Goal: Task Accomplishment & Management: Manage account settings

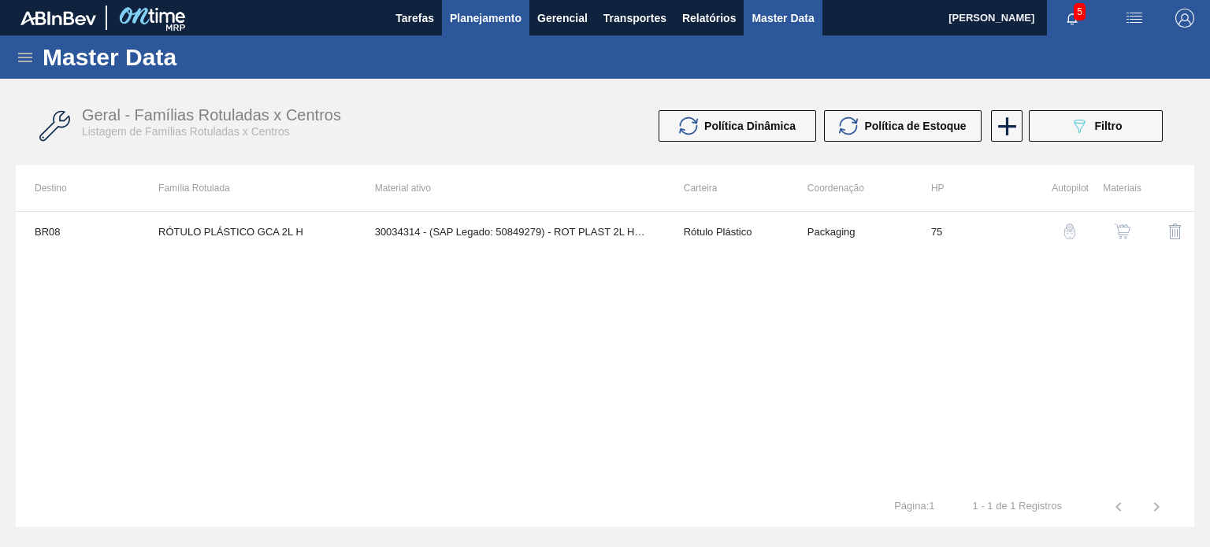
click at [492, 24] on span "Planejamento" at bounding box center [486, 18] width 72 height 19
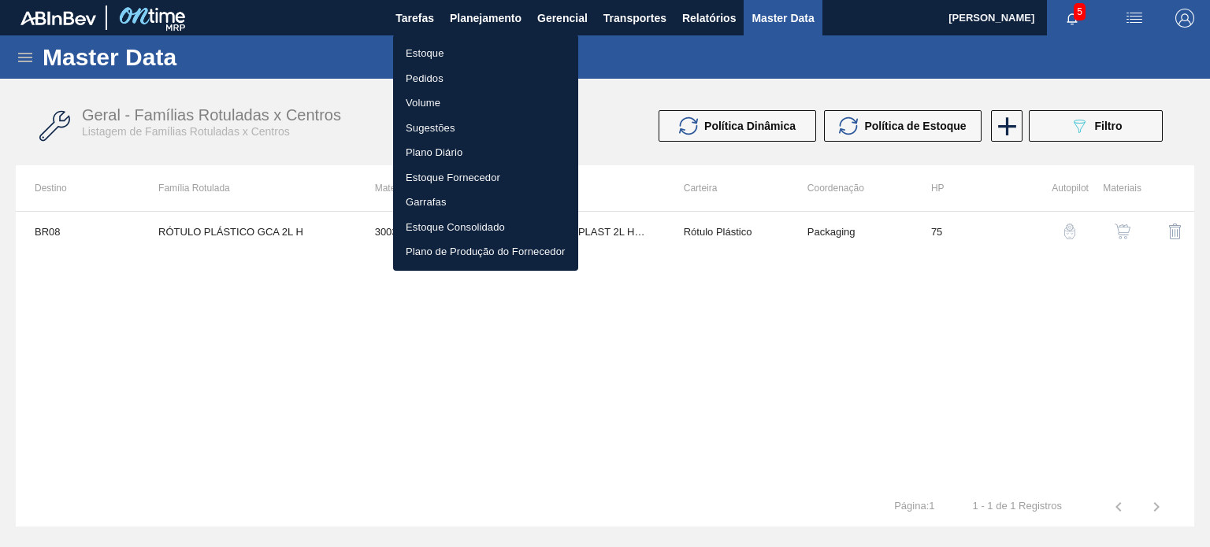
click at [466, 54] on li "Estoque" at bounding box center [485, 53] width 185 height 25
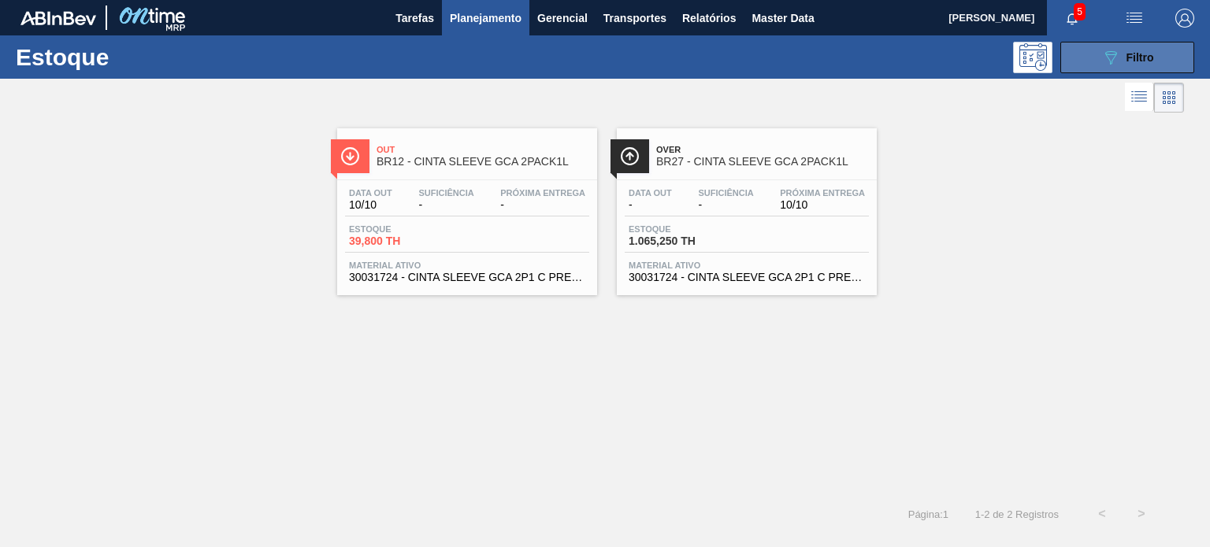
click at [1156, 61] on button "089F7B8B-B2A5-4AFE-B5C0-19BA573D28AC Filtro" at bounding box center [1127, 58] width 134 height 32
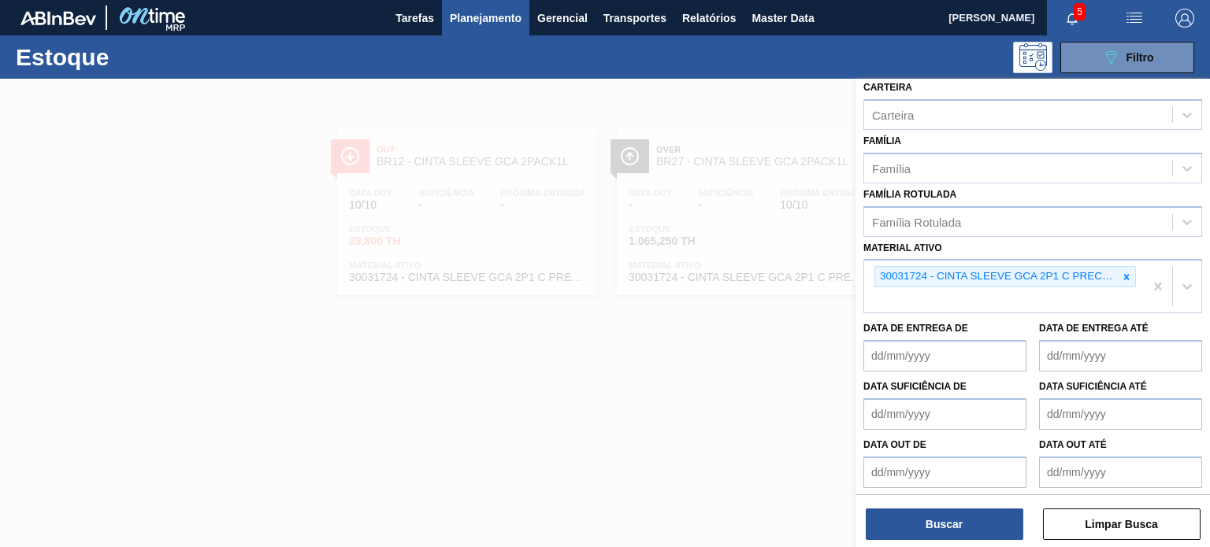
click at [1125, 272] on icon at bounding box center [1126, 277] width 11 height 11
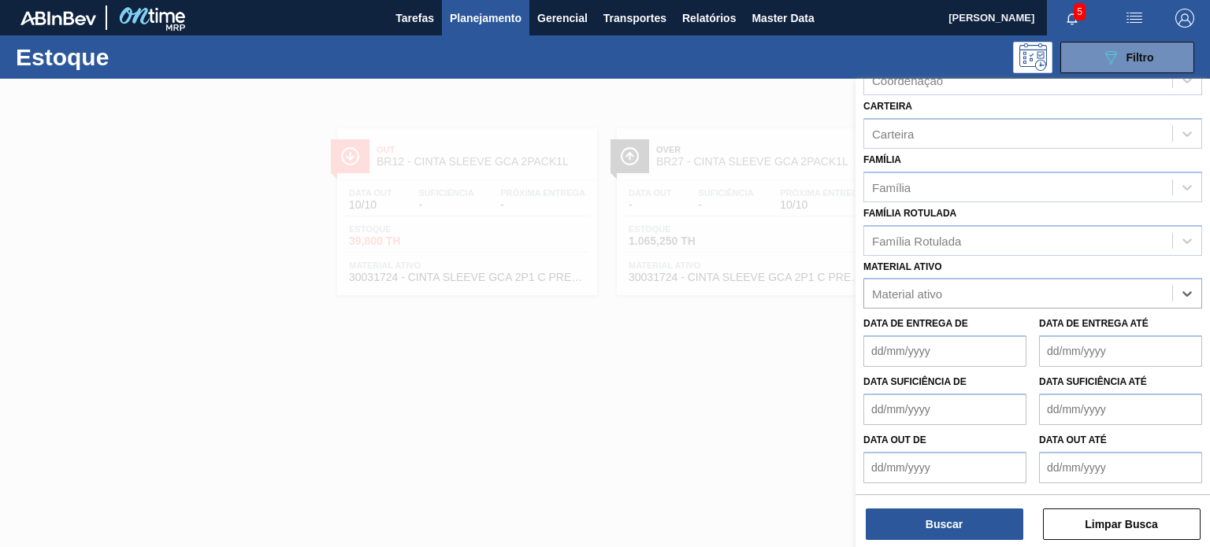
scroll to position [201, 0]
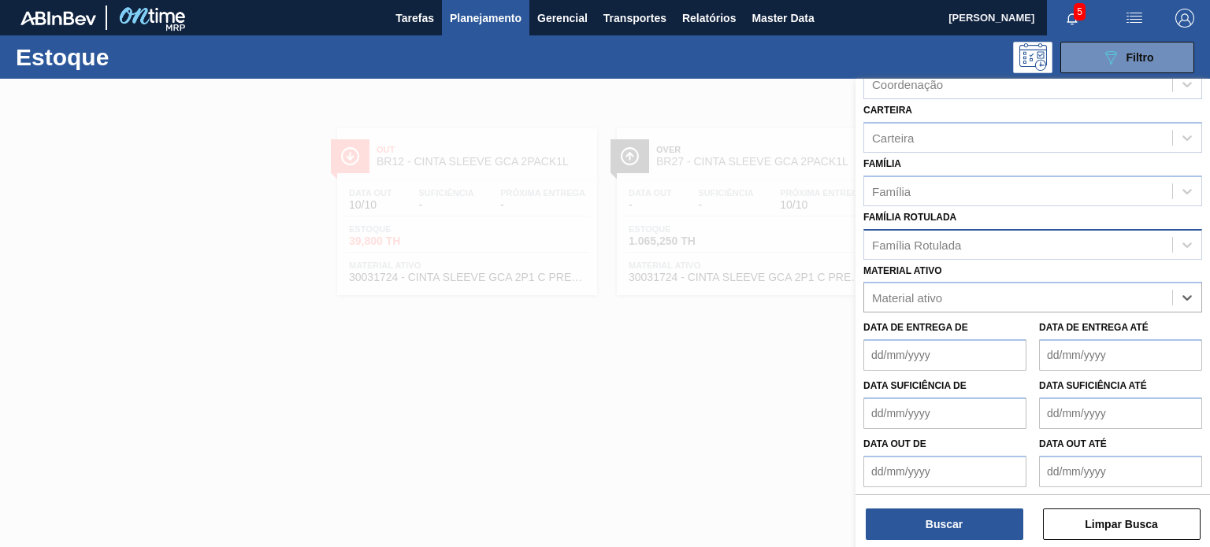
click at [1023, 225] on div "Família Rotulada Família Rotulada" at bounding box center [1032, 233] width 339 height 54
click at [1008, 253] on div "Família Rotulada" at bounding box center [1032, 244] width 339 height 31
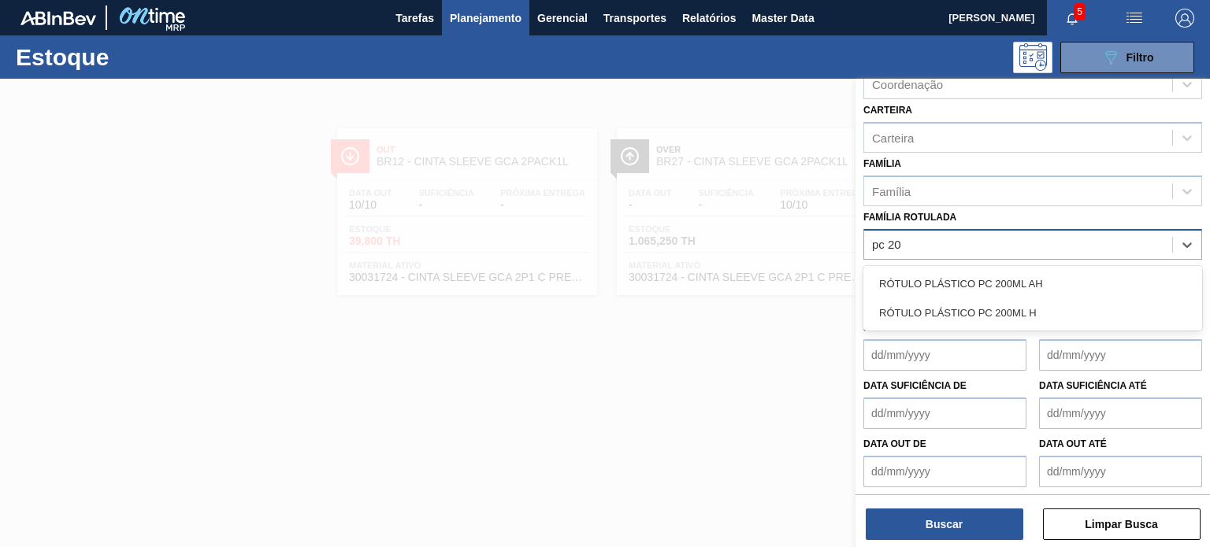
type Rotulada "pc 200"
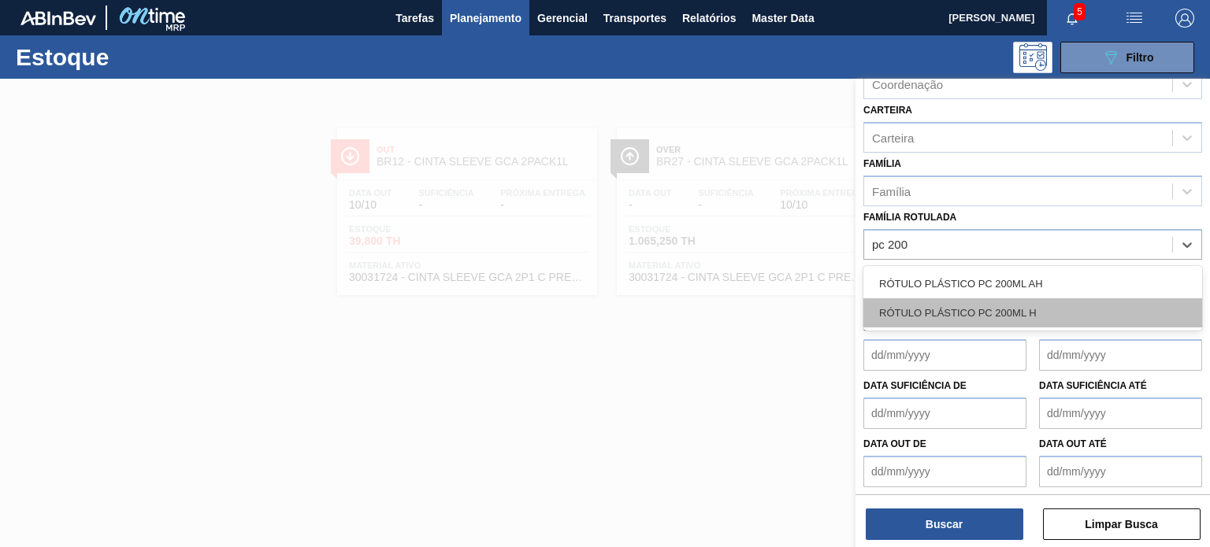
click at [1022, 310] on div "RÓTULO PLÁSTICO PC 200ML H" at bounding box center [1032, 313] width 339 height 29
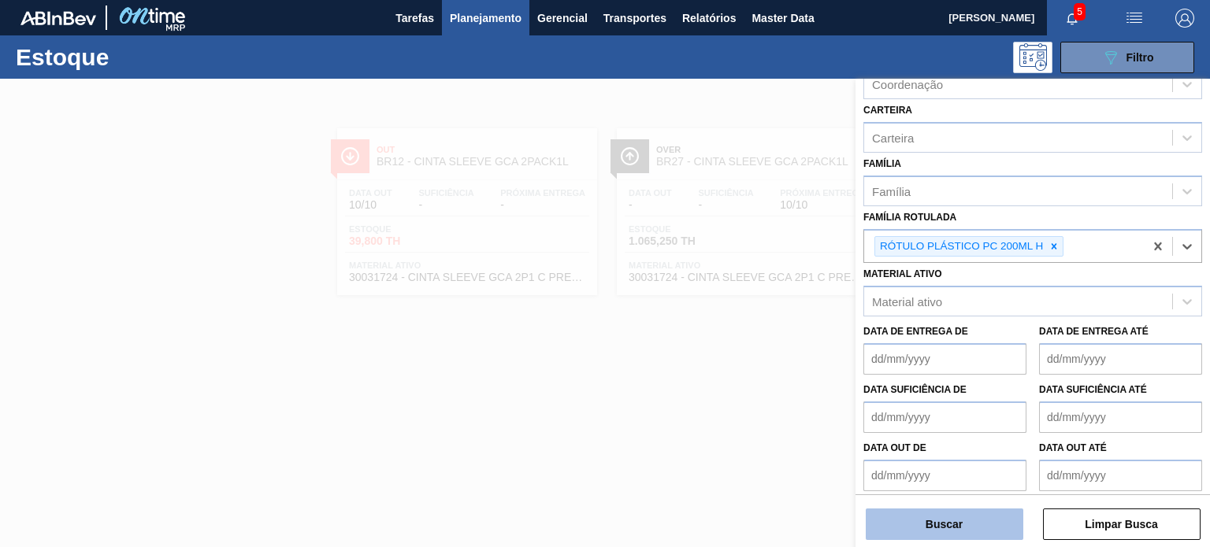
click at [988, 521] on button "Buscar" at bounding box center [945, 525] width 158 height 32
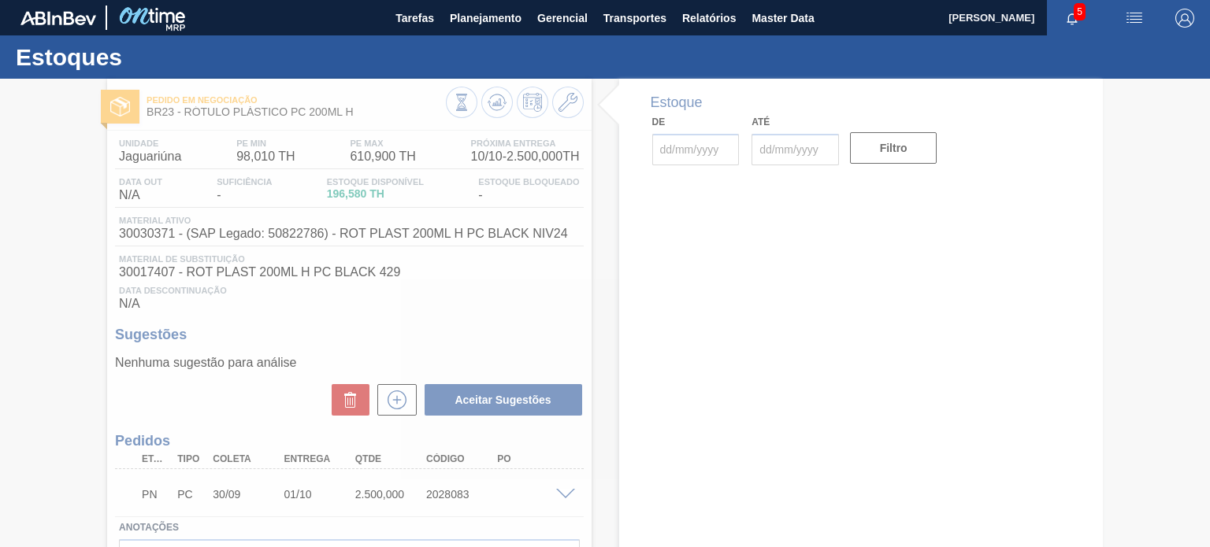
type input "10/10/2025"
type input "31/01/2026"
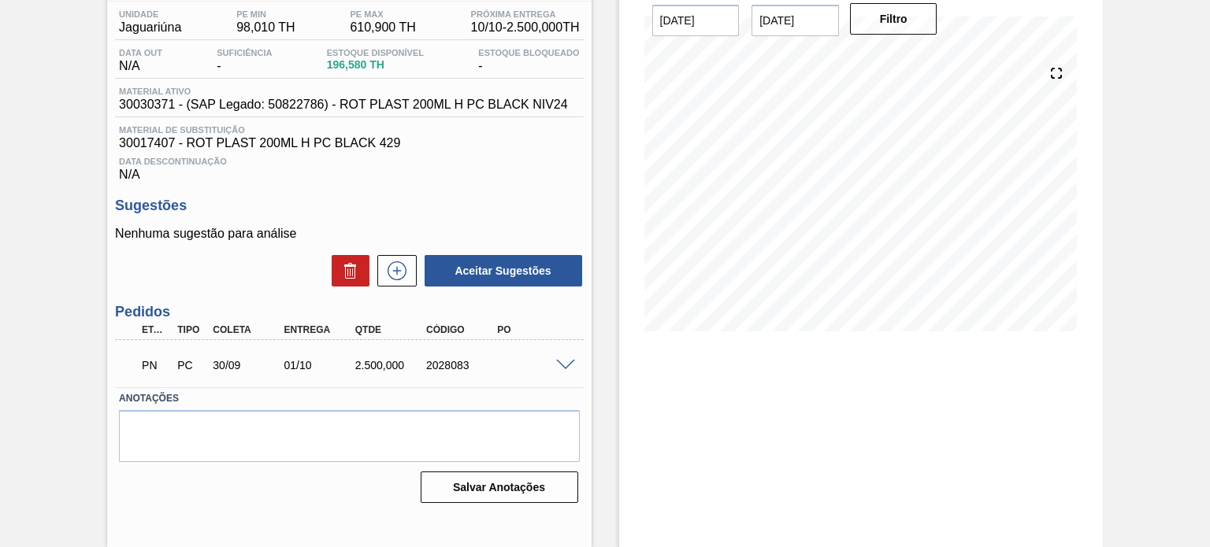
click at [566, 362] on span at bounding box center [565, 366] width 19 height 12
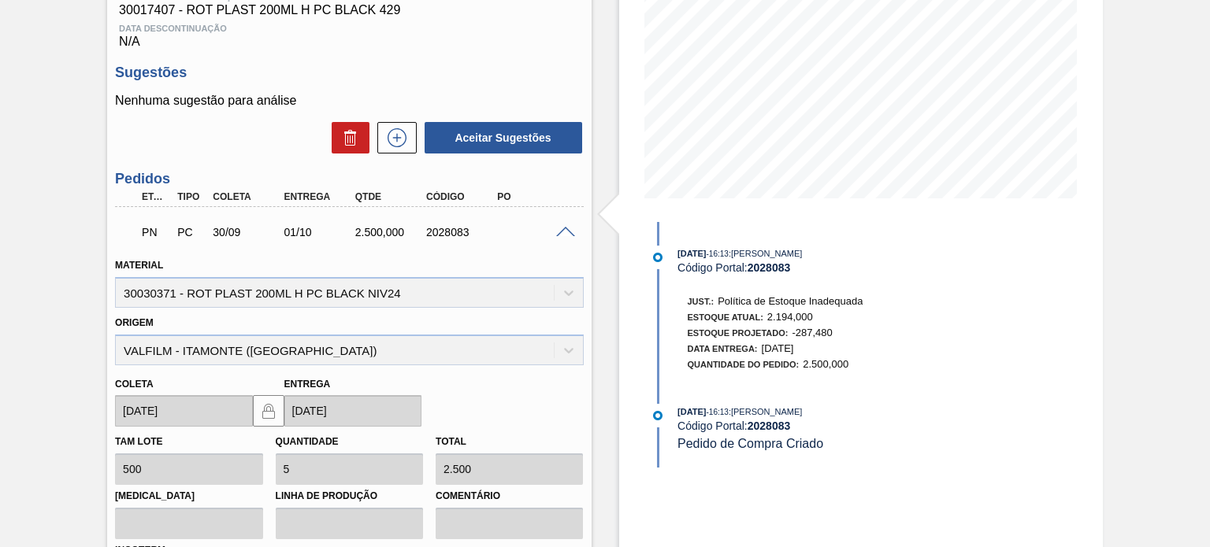
scroll to position [444, 0]
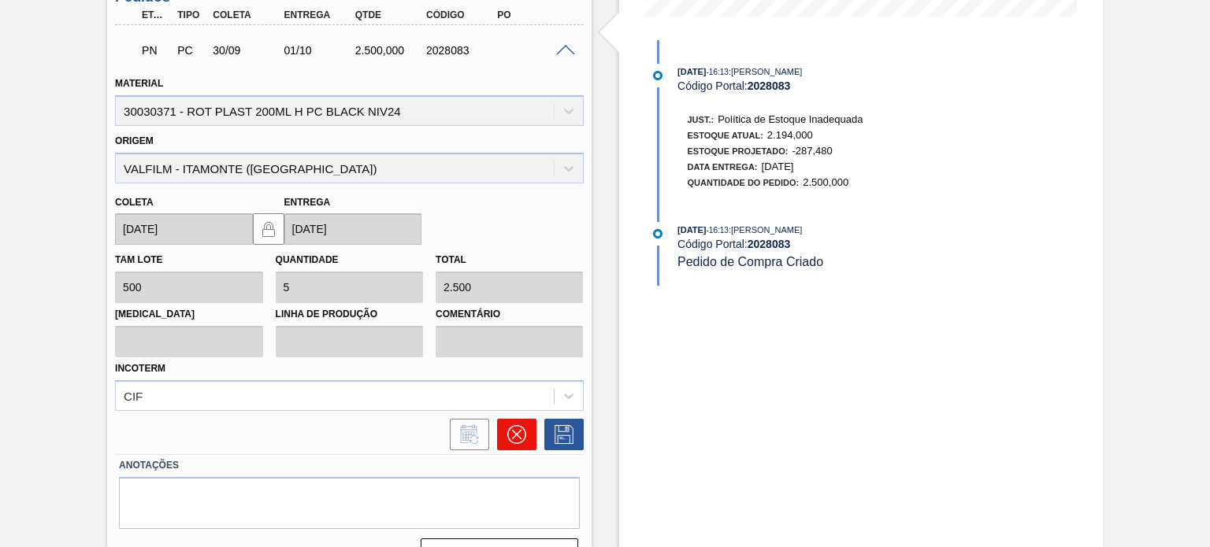
click at [532, 433] on button at bounding box center [516, 435] width 39 height 32
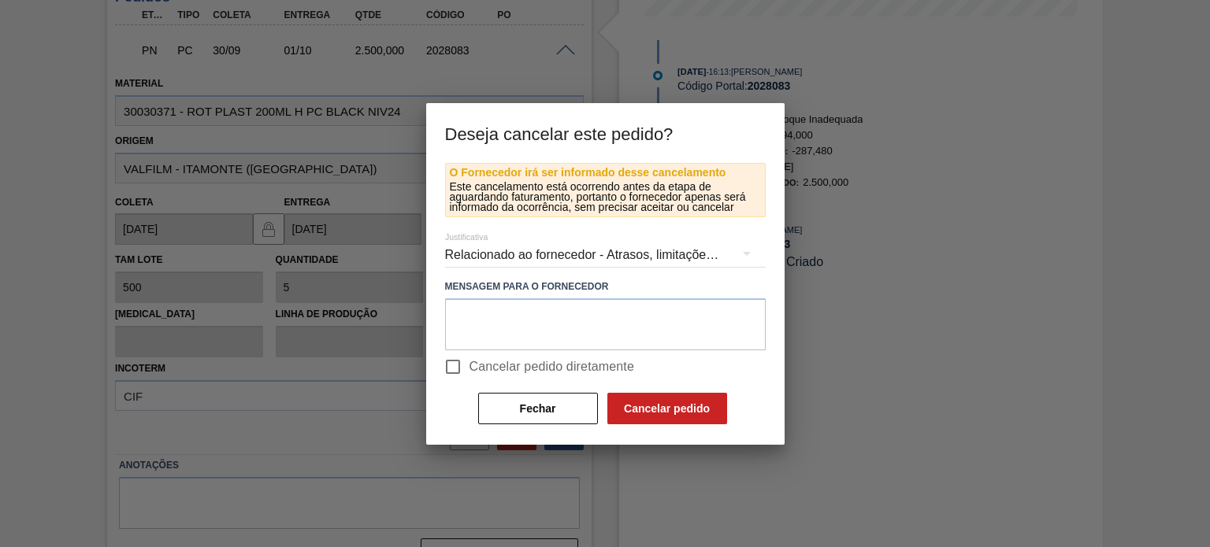
click at [558, 259] on div "Relacionado ao fornecedor - Atrasos, limitações de capacidade, etc." at bounding box center [605, 255] width 321 height 44
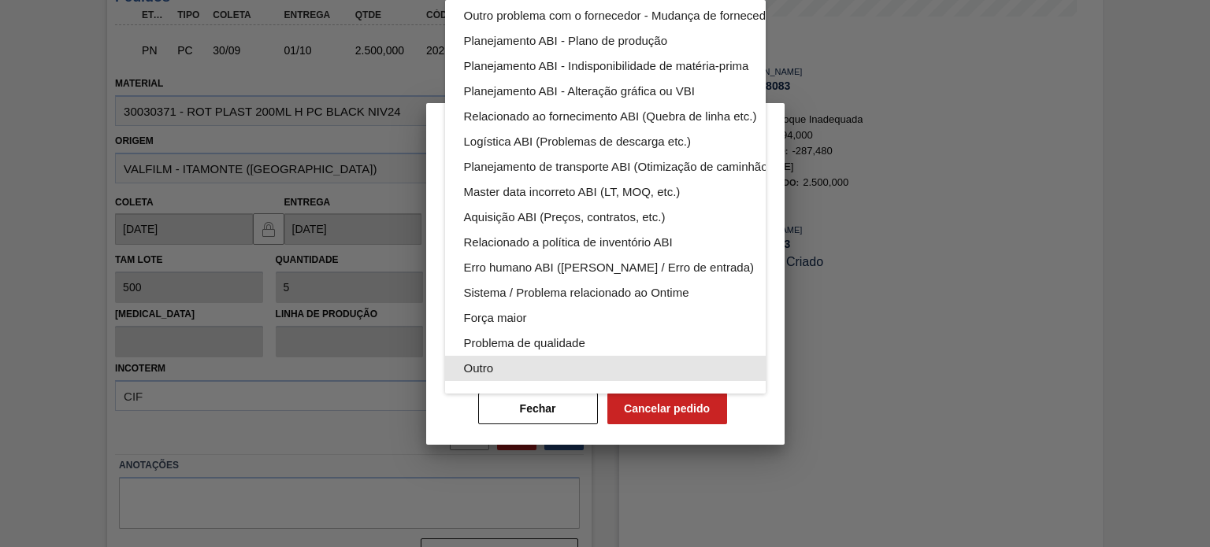
click at [516, 364] on div "Outro" at bounding box center [642, 368] width 357 height 25
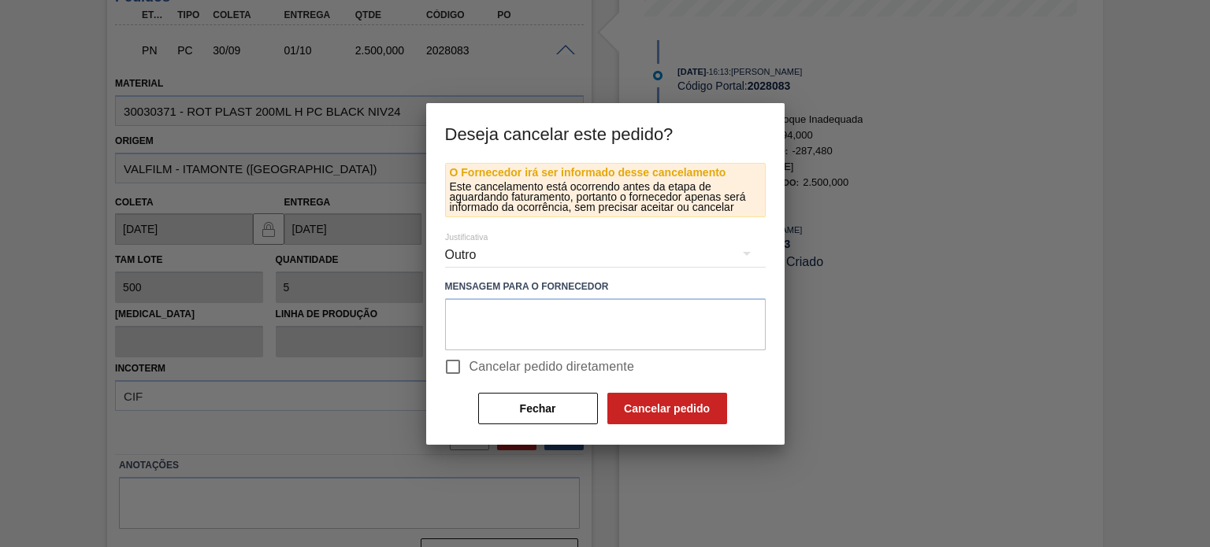
scroll to position [97, 0]
click at [456, 373] on div "Relacionado ao fornecedor - Atrasos, limitações de capacidade, etc. Relacionado…" at bounding box center [605, 273] width 1210 height 547
click at [451, 362] on input "Cancelar pedido diretamente" at bounding box center [452, 367] width 33 height 33
checkbox input "true"
click at [657, 400] on button "Cancelar pedido" at bounding box center [667, 409] width 120 height 32
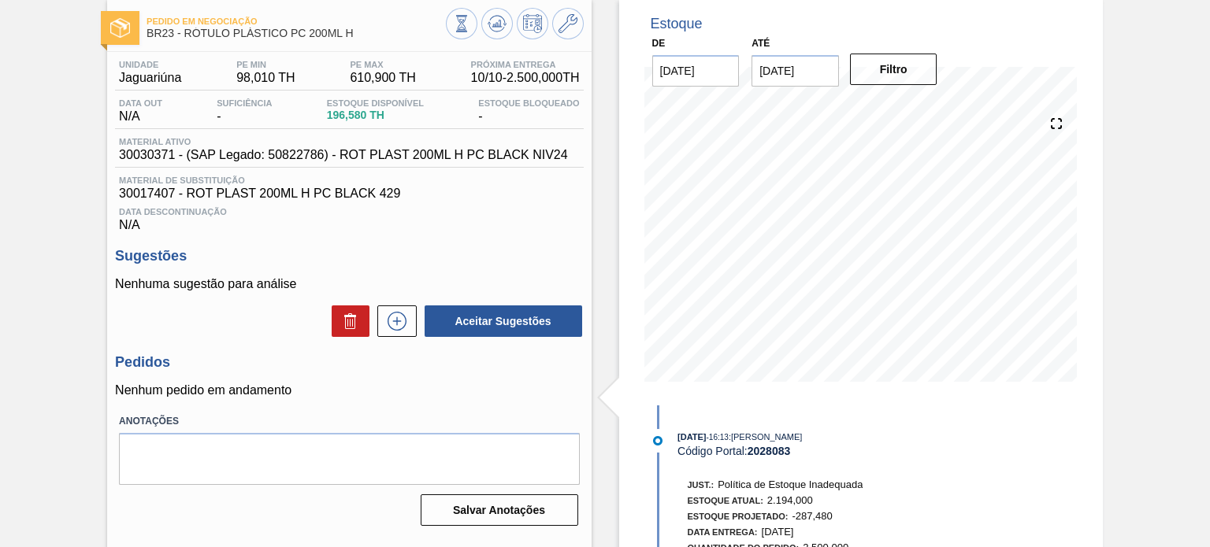
scroll to position [50, 0]
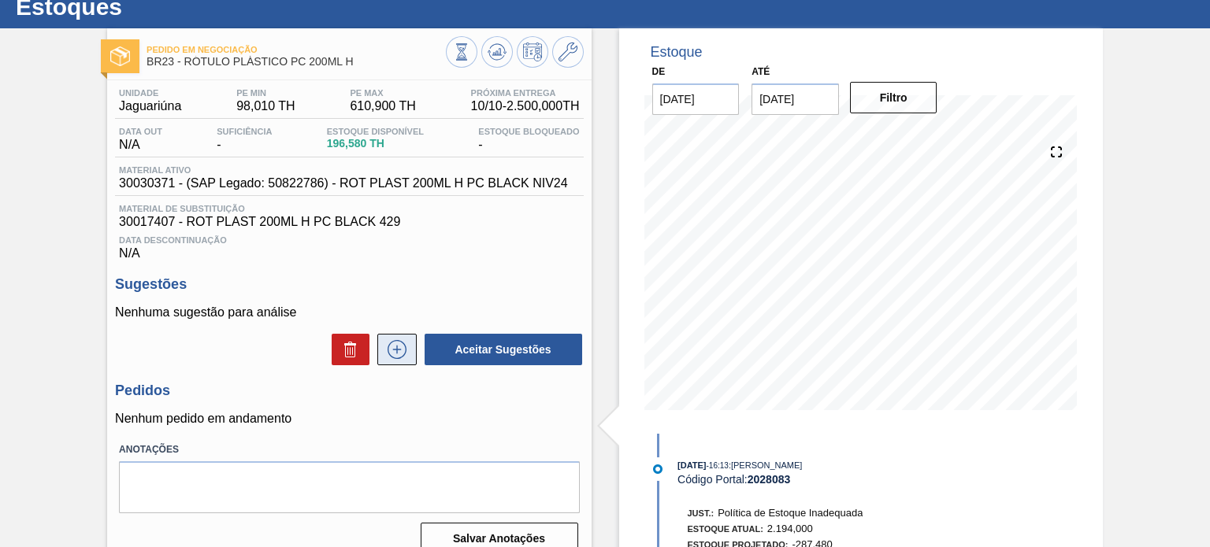
click at [395, 345] on icon at bounding box center [396, 349] width 25 height 19
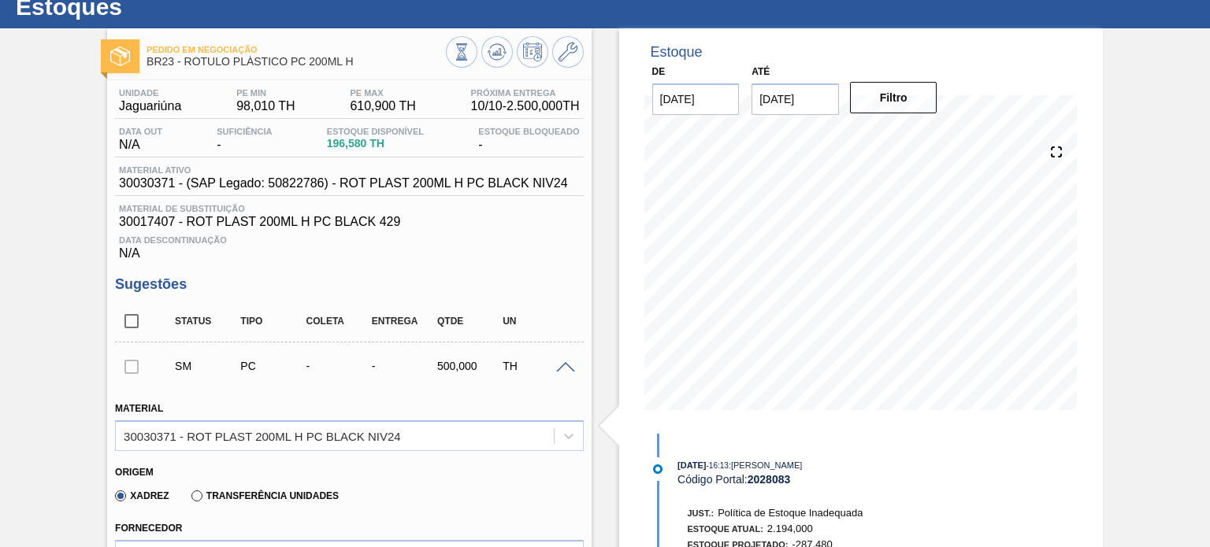
scroll to position [366, 0]
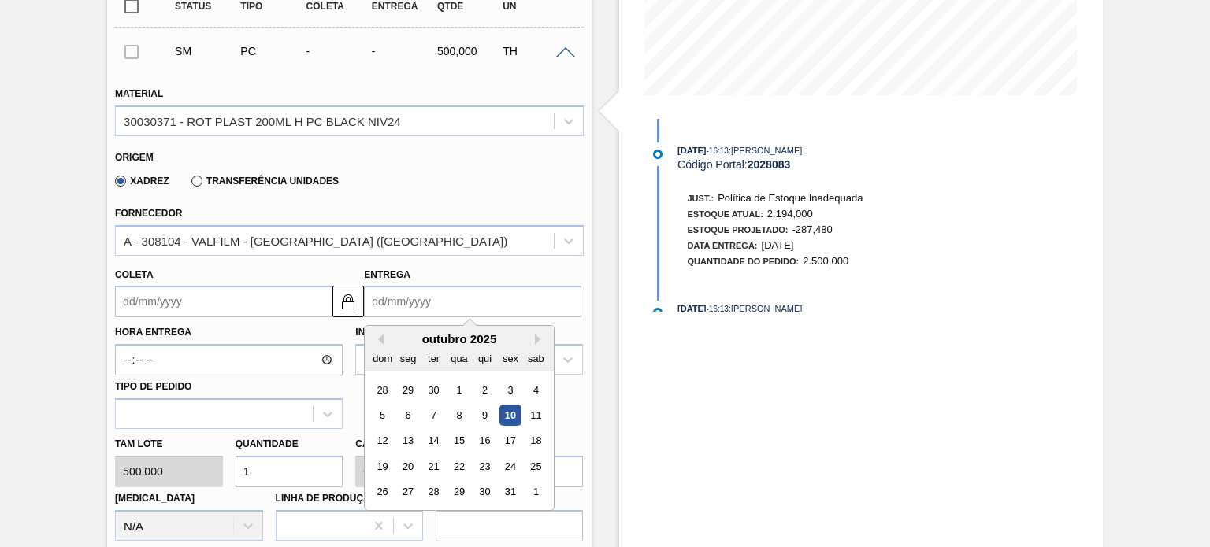
click at [409, 302] on input "Entrega" at bounding box center [472, 302] width 217 height 32
type input "2"
type input "01/10/2025"
type input "25"
type input "24/10/2025"
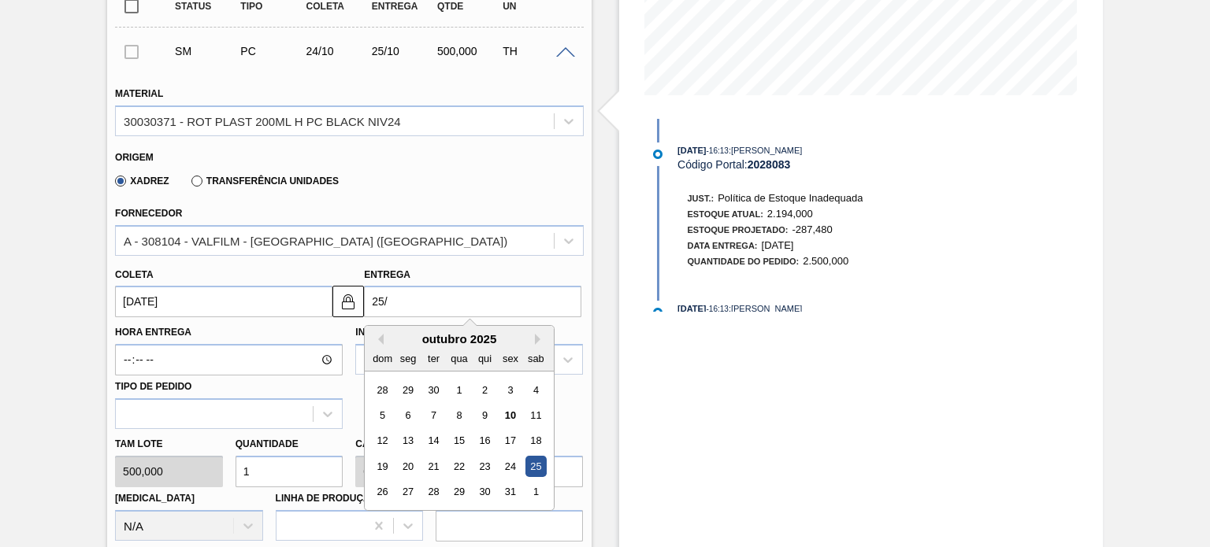
type input "25/1"
type input "24/01/2025"
type input "25/10"
type input "24/10/2025"
type input "25/10/20"
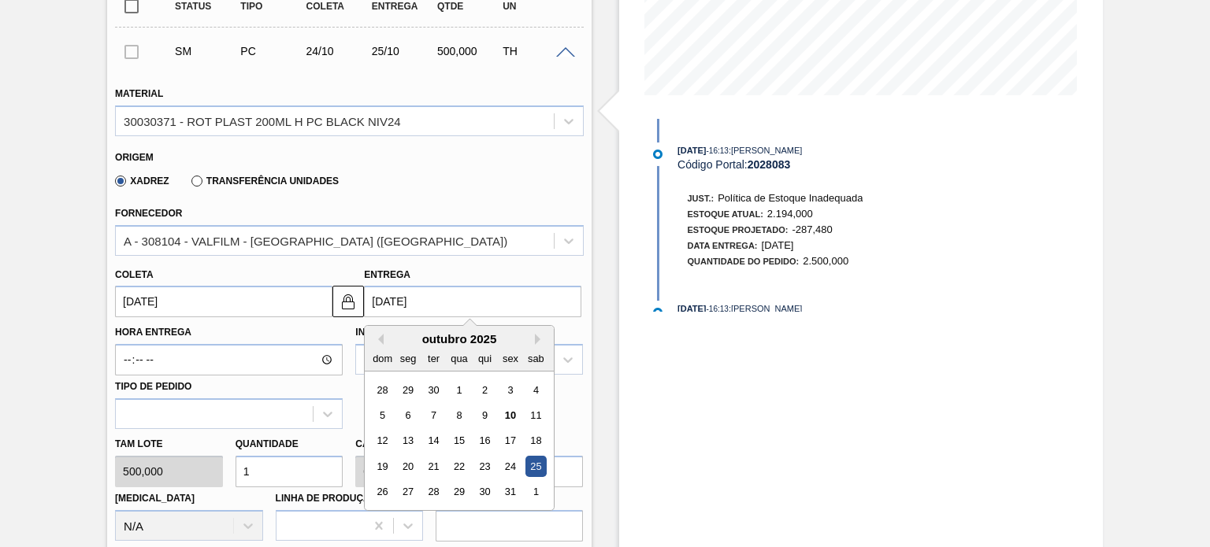
type input "24/10/2020"
type input "25/10/2025"
type input "24/10/2025"
type input "25/10/2025"
click at [463, 273] on div "Entrega 25/10/2025 Previous Month Next Month outubro 2025 dom seg ter qua qui s…" at bounding box center [472, 291] width 217 height 54
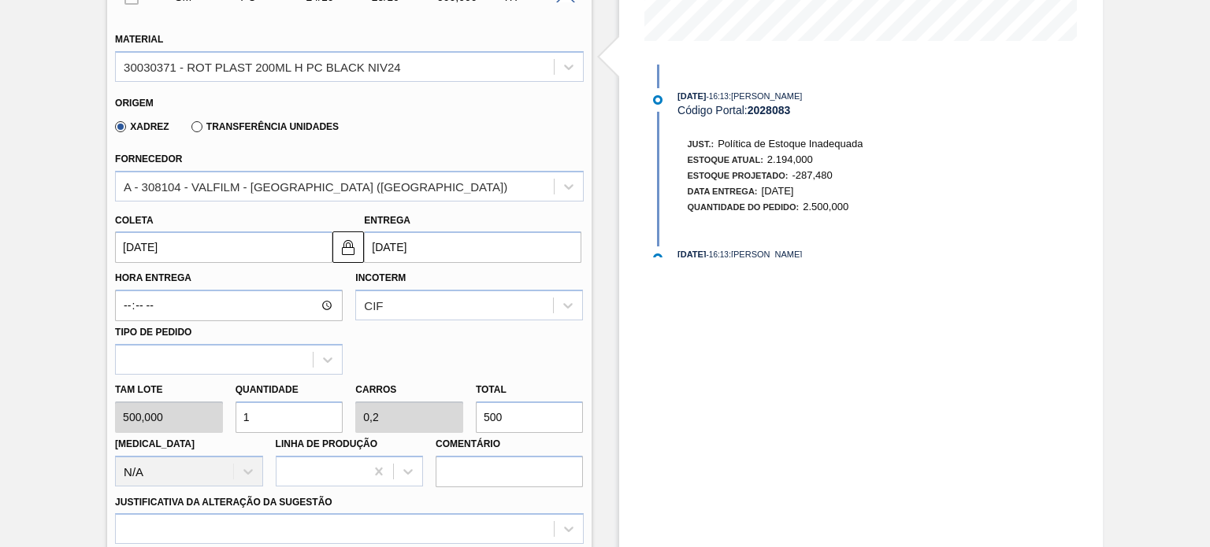
scroll to position [444, 0]
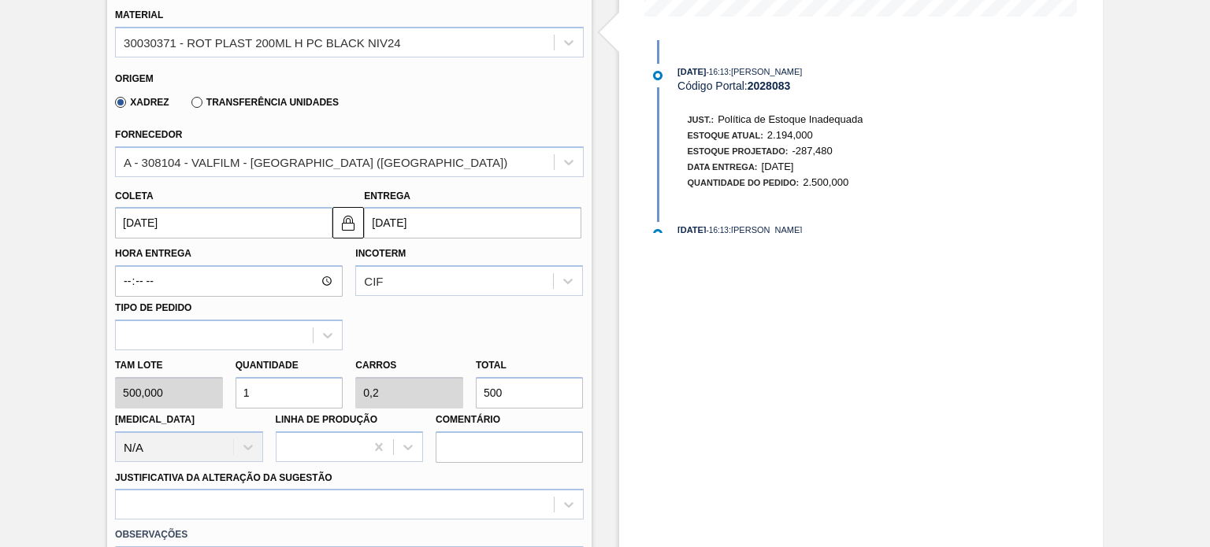
click at [451, 391] on div "Tam lote 500,000 Quantidade 1 Carros 0,2 Total 500 Doca N/A Linha de Produção C…" at bounding box center [349, 407] width 481 height 113
type input "0,004"
type input "0,001"
type input "2"
type input "0,05"
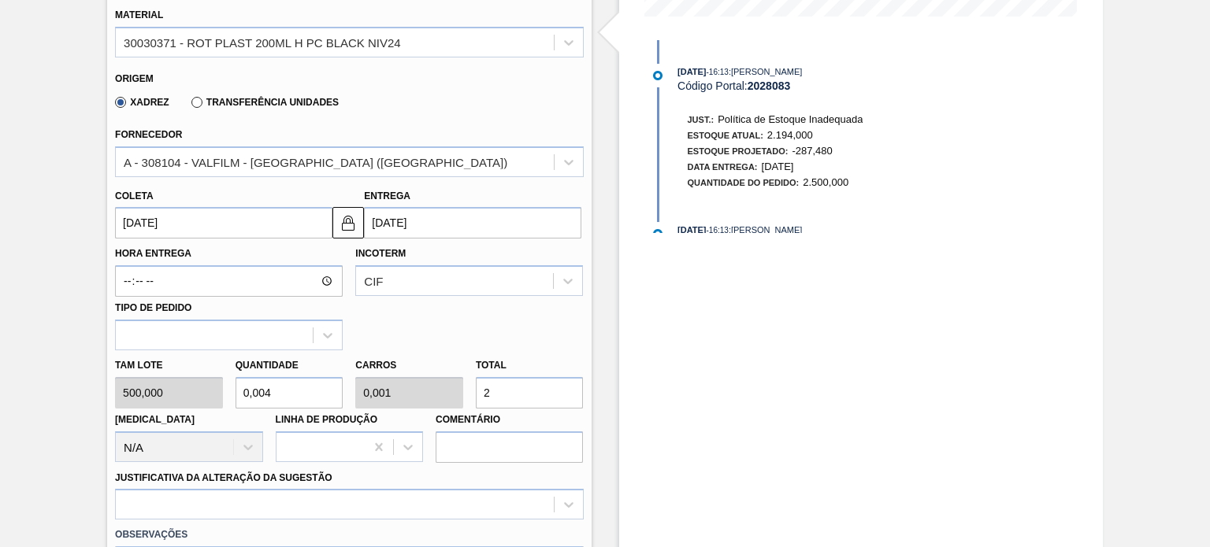
type input "0,01"
type input "25"
type input "0,5"
type input "0,1"
type input "250"
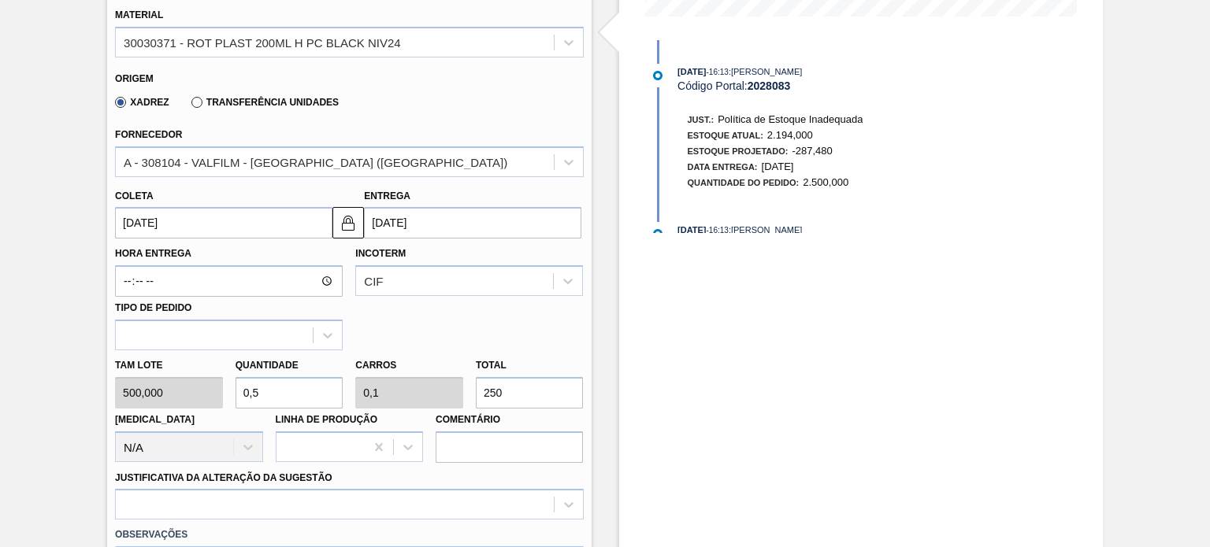
type input "5"
type input "1"
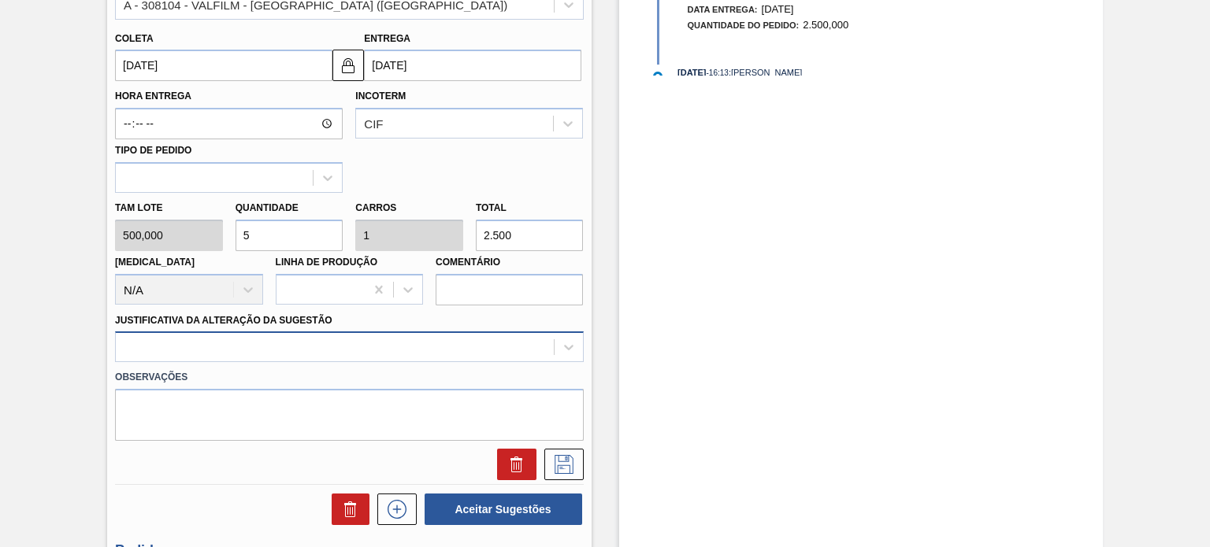
type input "2.500"
click at [454, 338] on div at bounding box center [349, 347] width 468 height 31
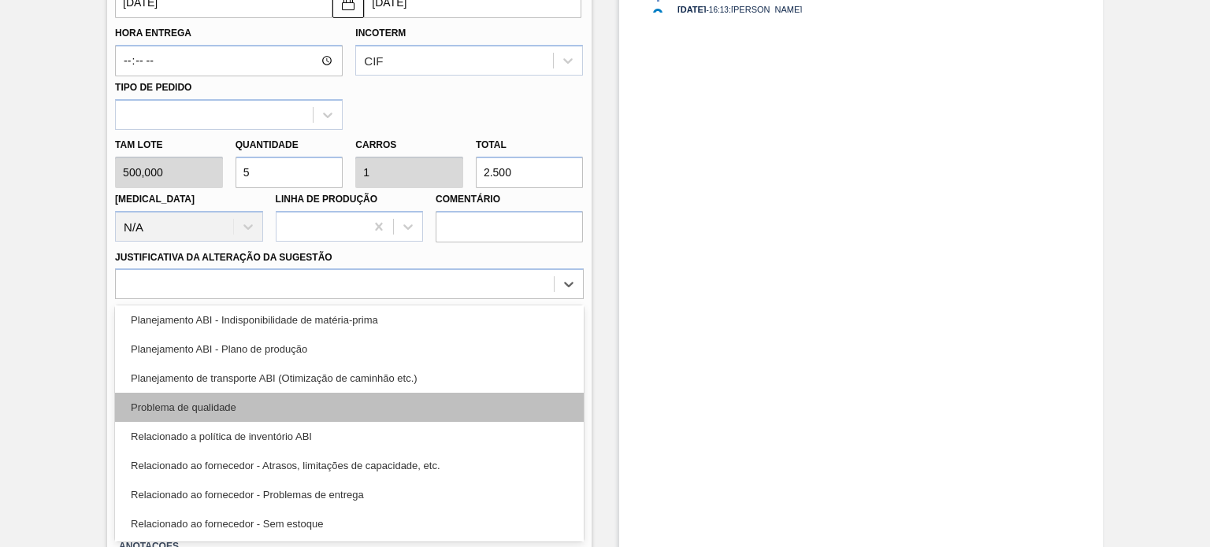
scroll to position [295, 0]
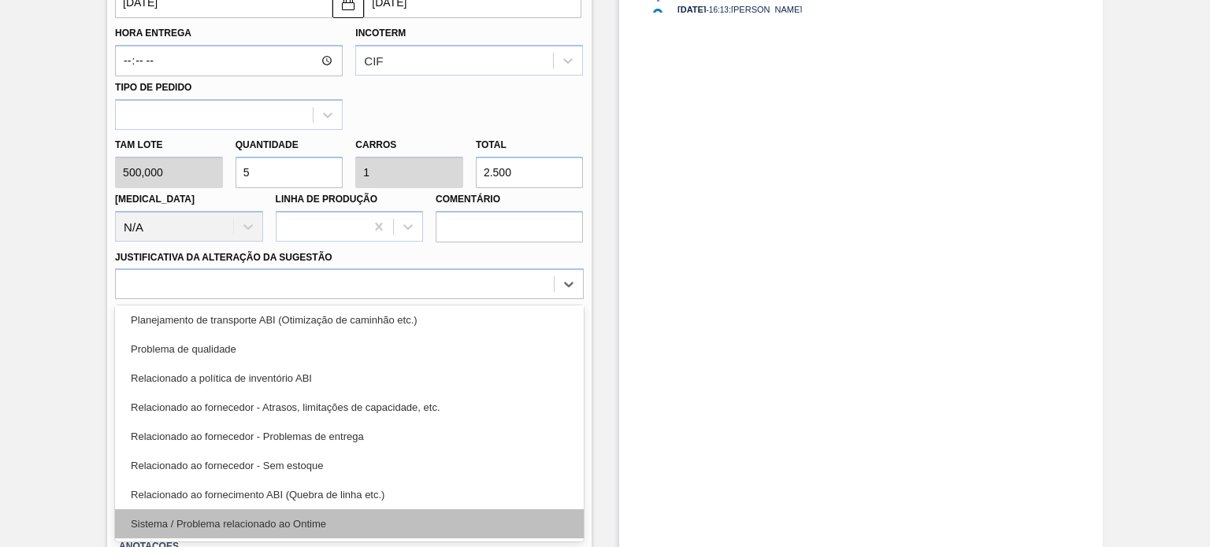
click at [346, 519] on div "Sistema / Problema relacionado ao Ontime" at bounding box center [349, 524] width 468 height 29
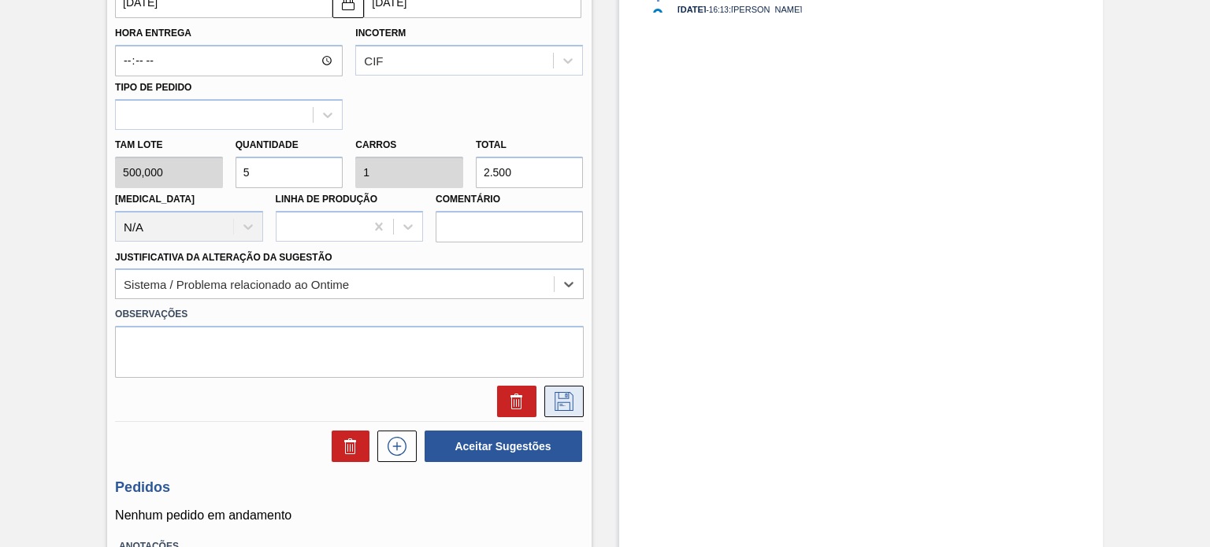
click at [573, 399] on icon at bounding box center [563, 401] width 25 height 19
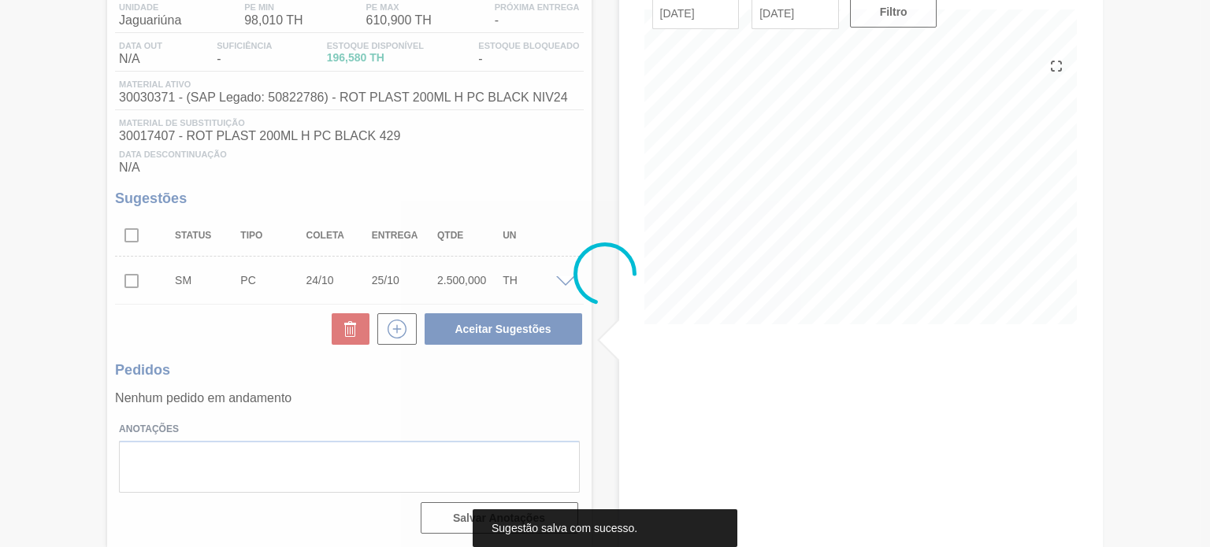
scroll to position [136, 0]
click at [132, 236] on div at bounding box center [605, 273] width 1210 height 547
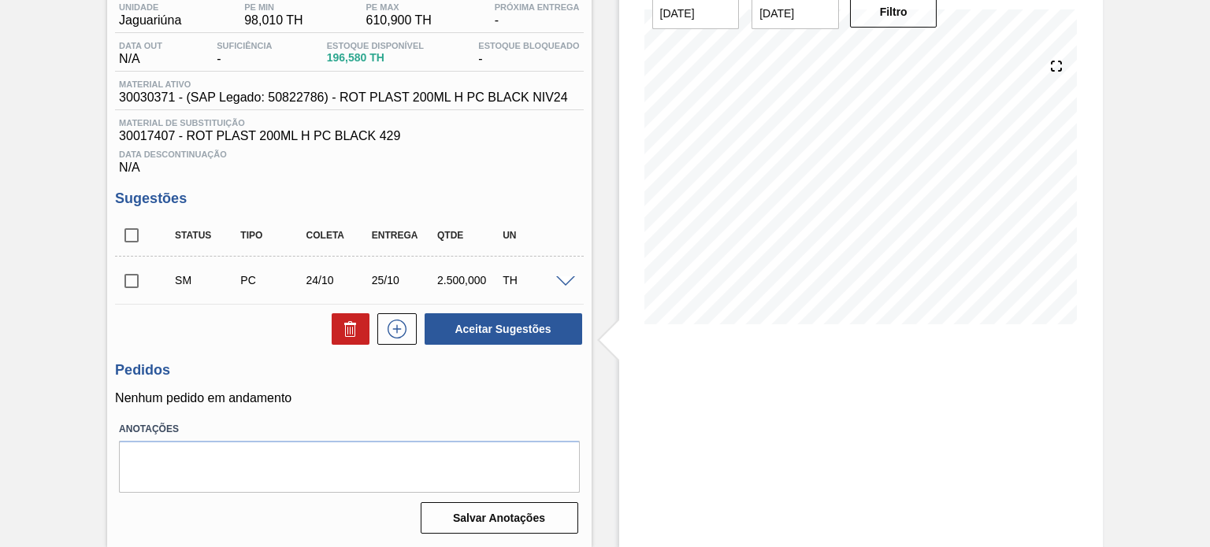
click at [132, 273] on input "checkbox" at bounding box center [131, 281] width 33 height 33
click at [476, 333] on button "Aceitar Sugestões" at bounding box center [504, 330] width 158 height 32
checkbox input "false"
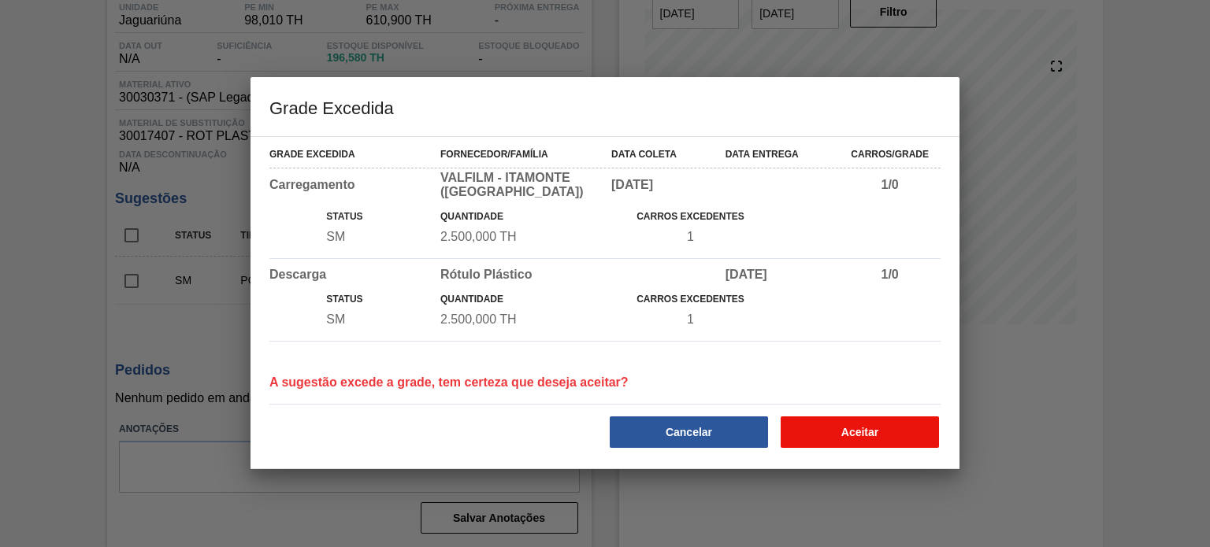
click at [852, 436] on button "Aceitar" at bounding box center [860, 433] width 158 height 32
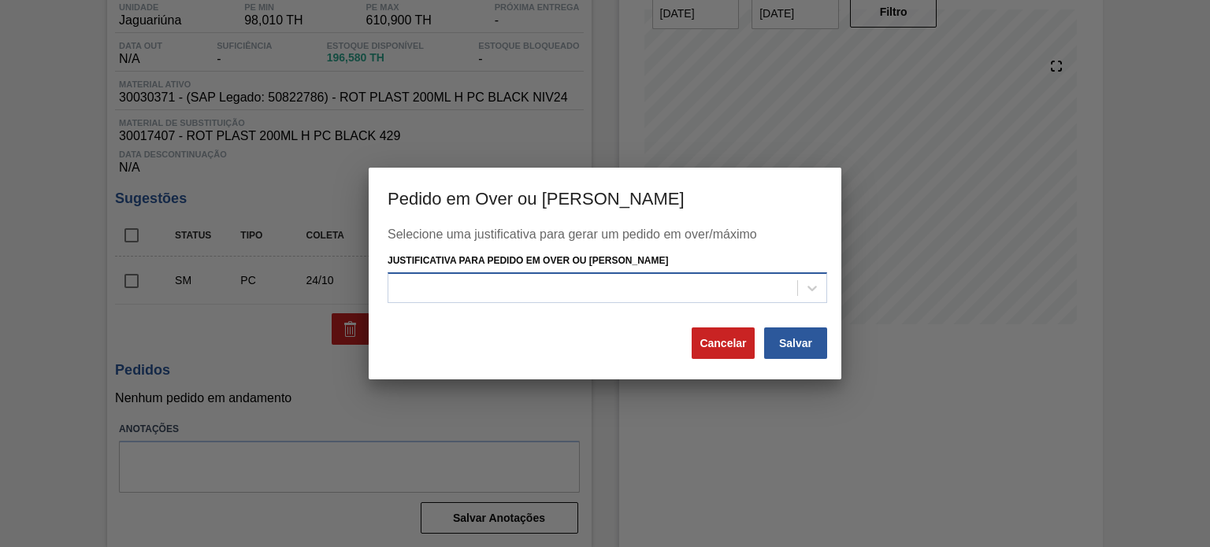
click at [674, 273] on div at bounding box center [608, 288] width 440 height 31
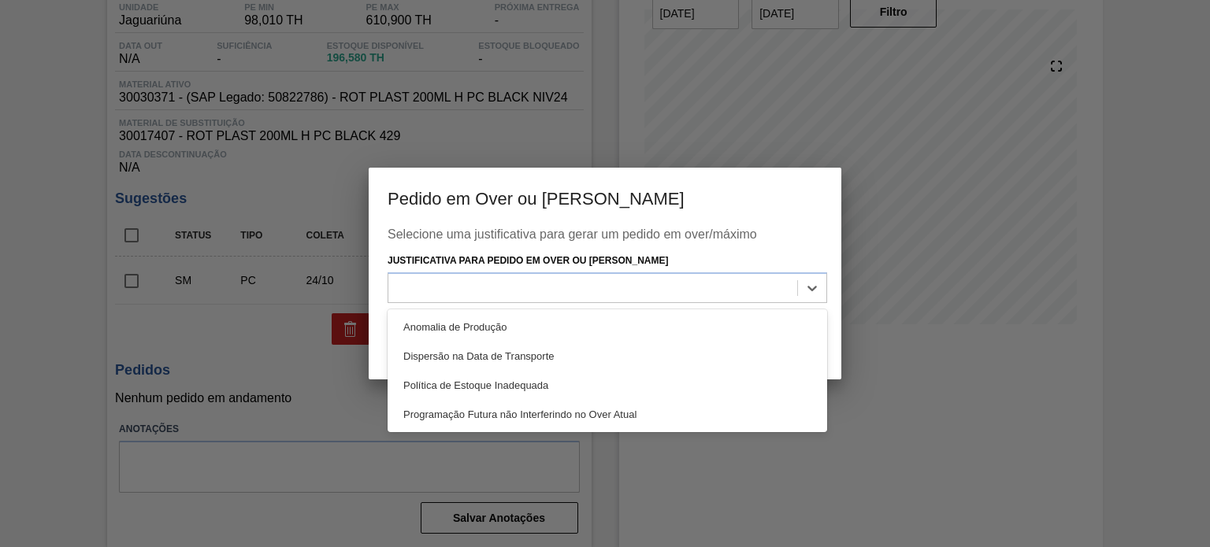
click at [719, 240] on div "Selecione uma justificativa para gerar um pedido em over/máximo" at bounding box center [605, 239] width 435 height 22
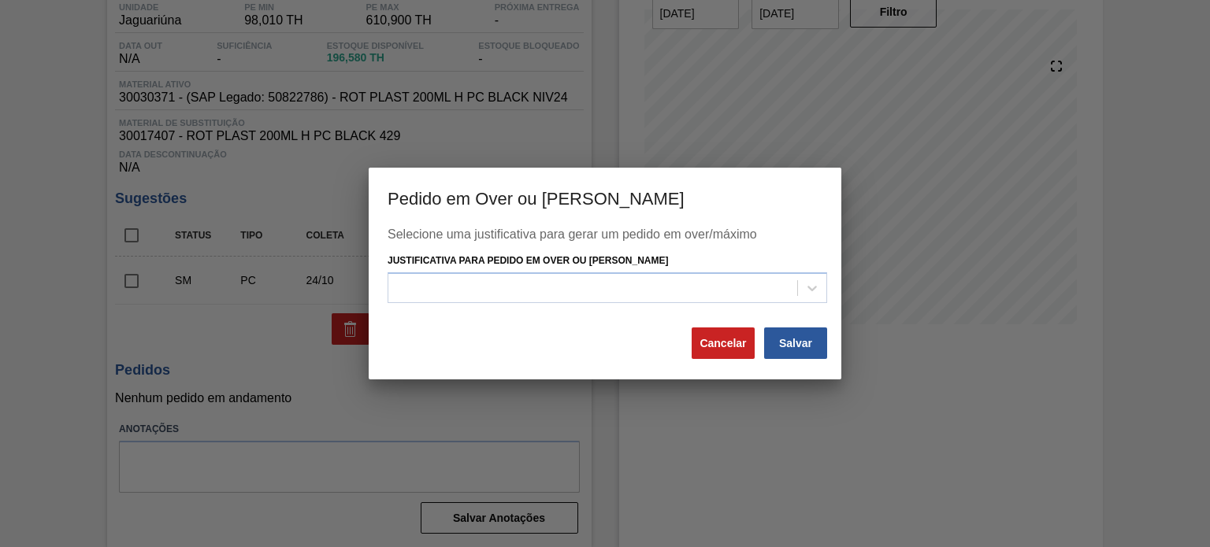
click at [718, 361] on div "Selecione uma justificativa para gerar um pedido em over/máximo Justificativa p…" at bounding box center [605, 304] width 473 height 152
click at [722, 343] on button "Cancelar" at bounding box center [723, 344] width 63 height 32
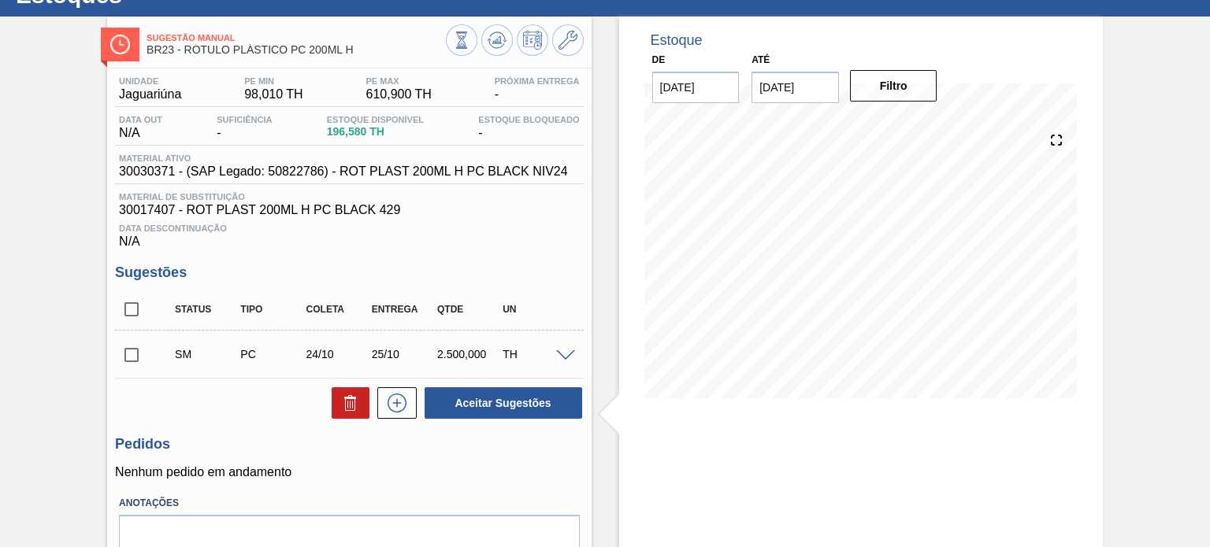
scroll to position [0, 0]
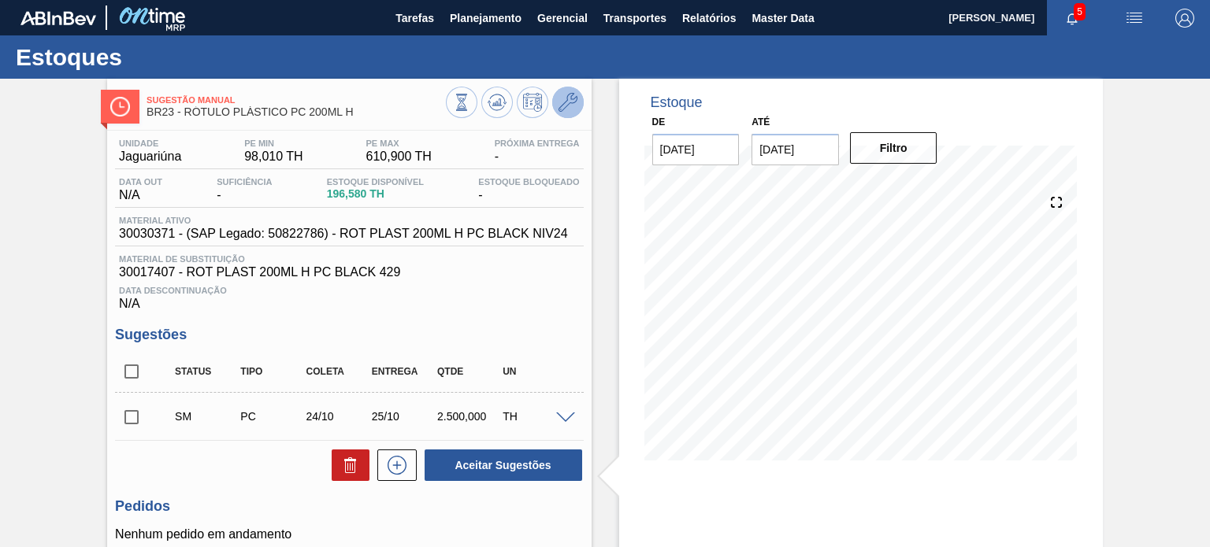
click at [573, 103] on icon at bounding box center [568, 102] width 19 height 19
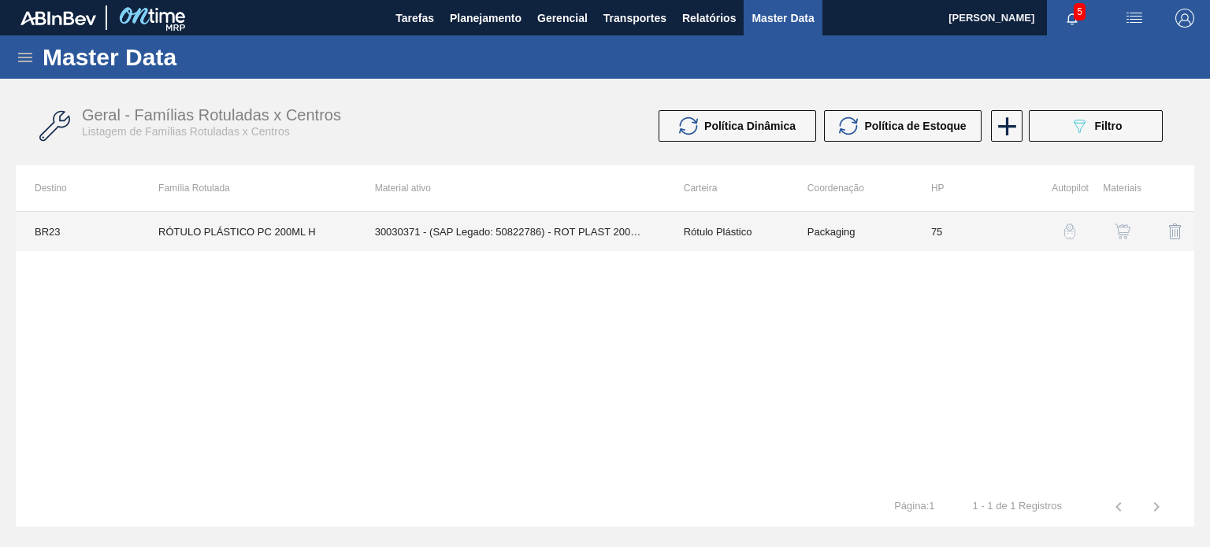
click at [922, 242] on td "75" at bounding box center [974, 231] width 124 height 39
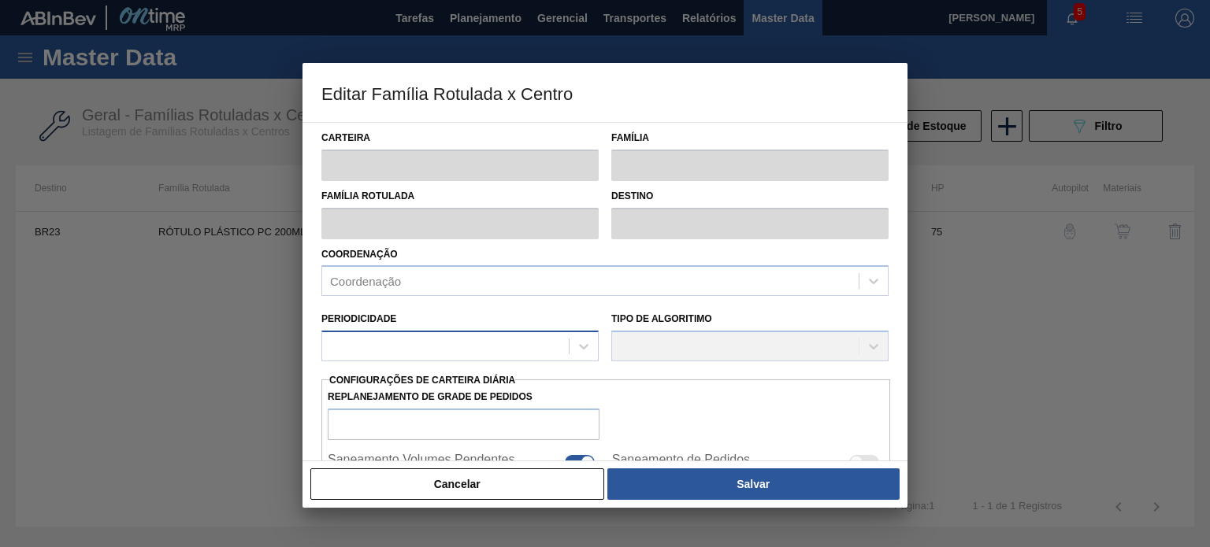
type input "Rótulo Plástico"
type input "RÓTULO PLÁSTICO PC 200ML H"
type input "BR23 - Jaguariúna"
type input "75"
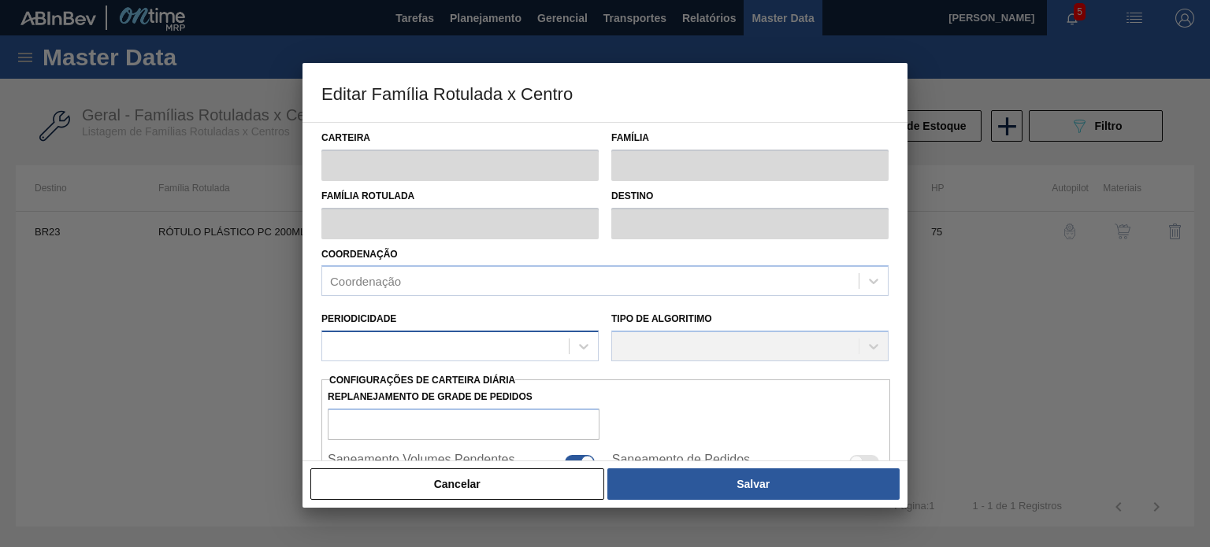
checkbox input "true"
type input "98,007"
type input "610,896"
type input "50"
type input "354,452"
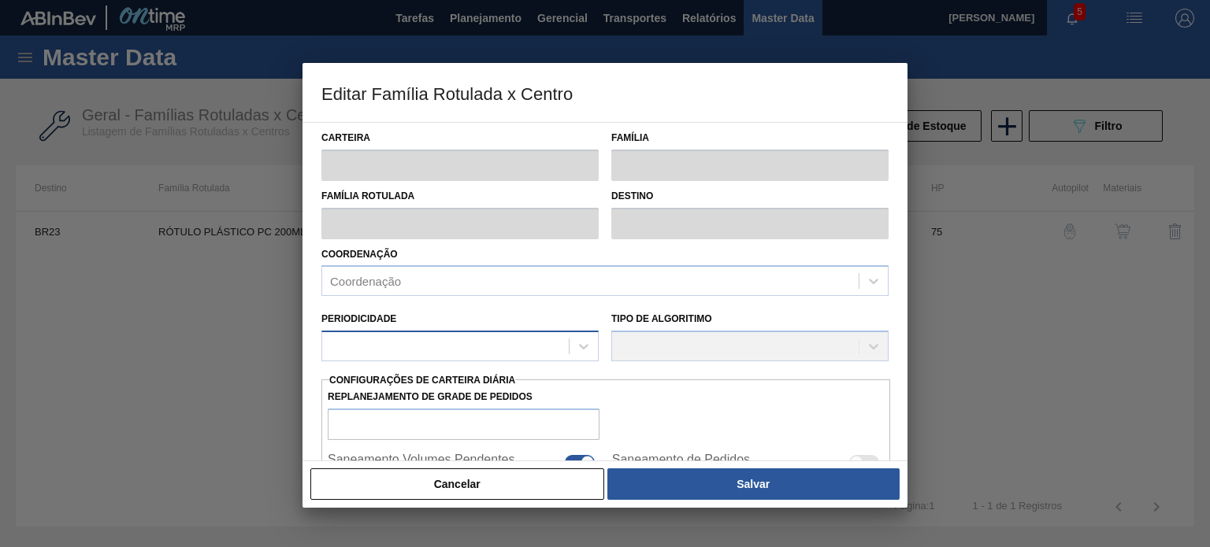
checkbox input "true"
type input "98,01"
type input "610,9"
type input "41"
type input "305,450"
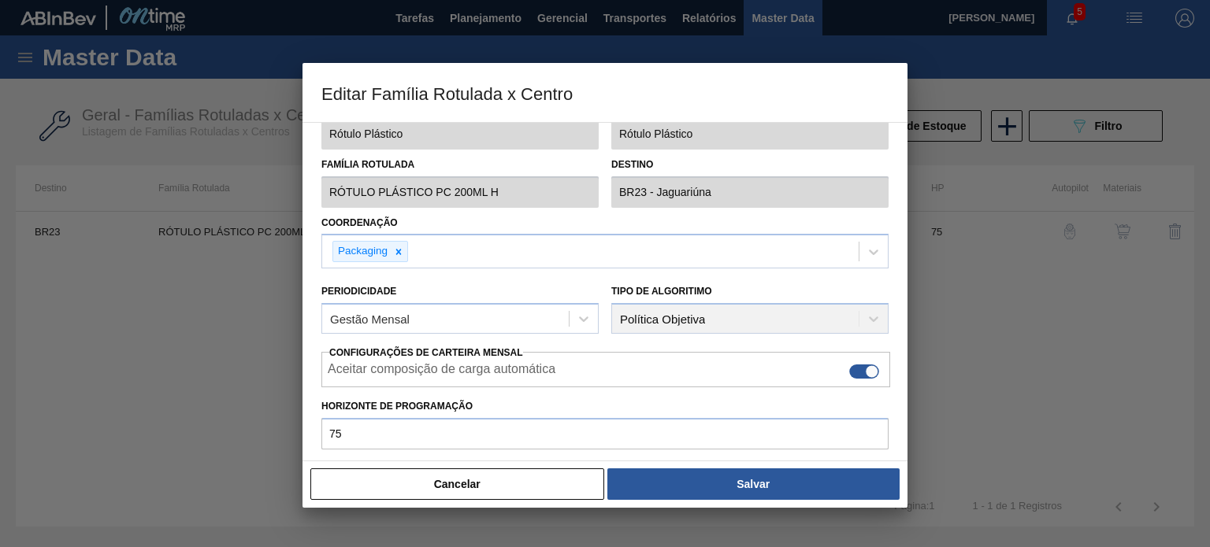
scroll to position [381, 0]
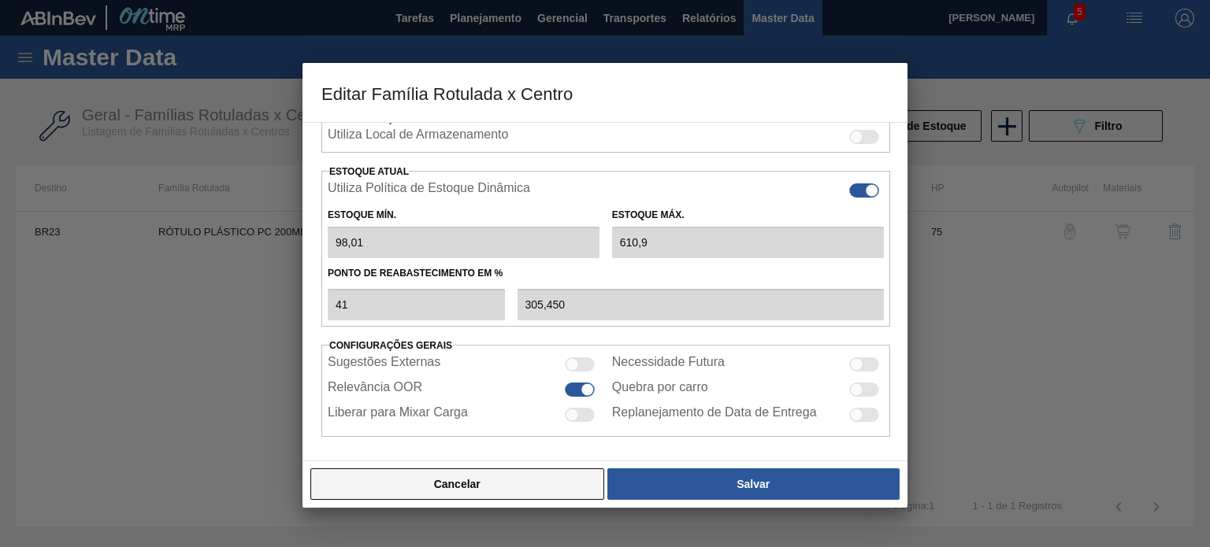
click at [551, 485] on button "Cancelar" at bounding box center [457, 485] width 294 height 32
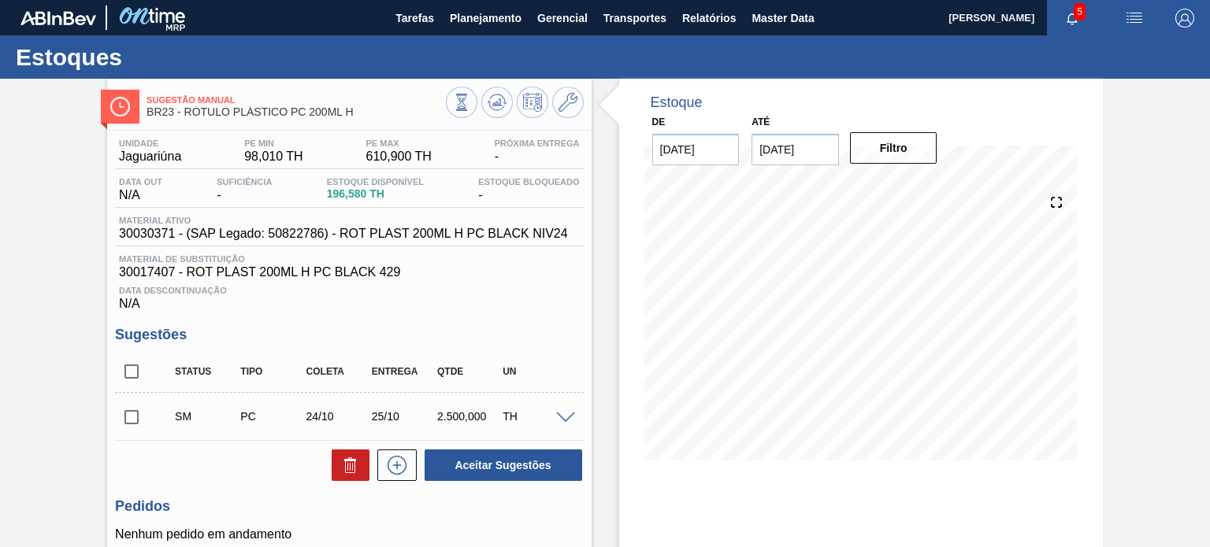
click at [122, 380] on input "checkbox" at bounding box center [131, 371] width 33 height 33
checkbox input "true"
click at [492, 442] on div "Status Tipo Coleta Entrega Qtde UN SM PC 24/10 25/10 2.500,000 TH Material 3003…" at bounding box center [349, 417] width 468 height 132
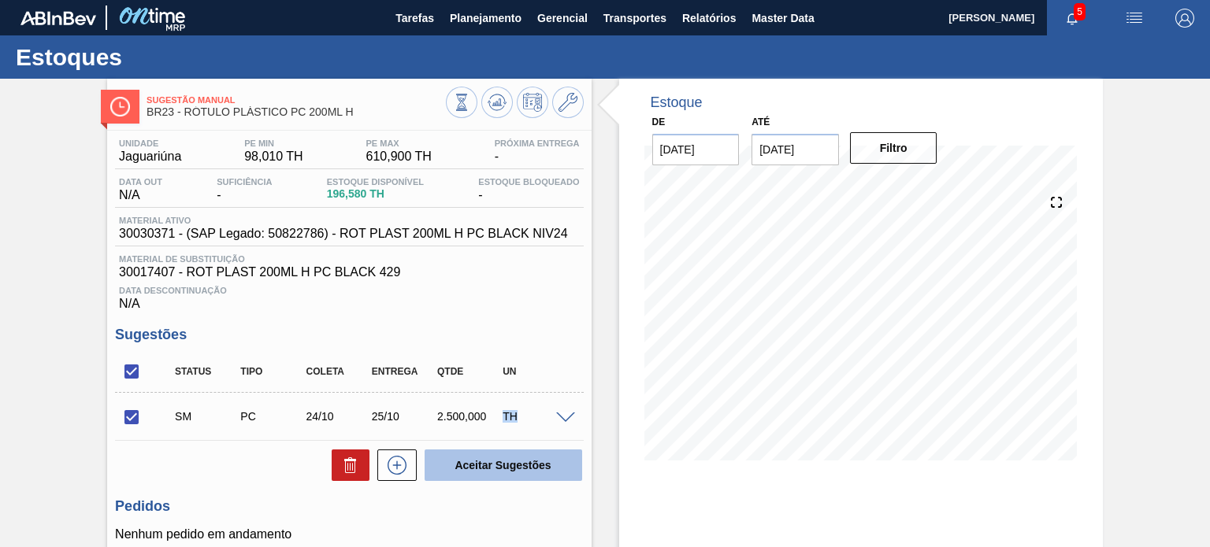
click at [496, 470] on button "Aceitar Sugestões" at bounding box center [504, 466] width 158 height 32
checkbox input "false"
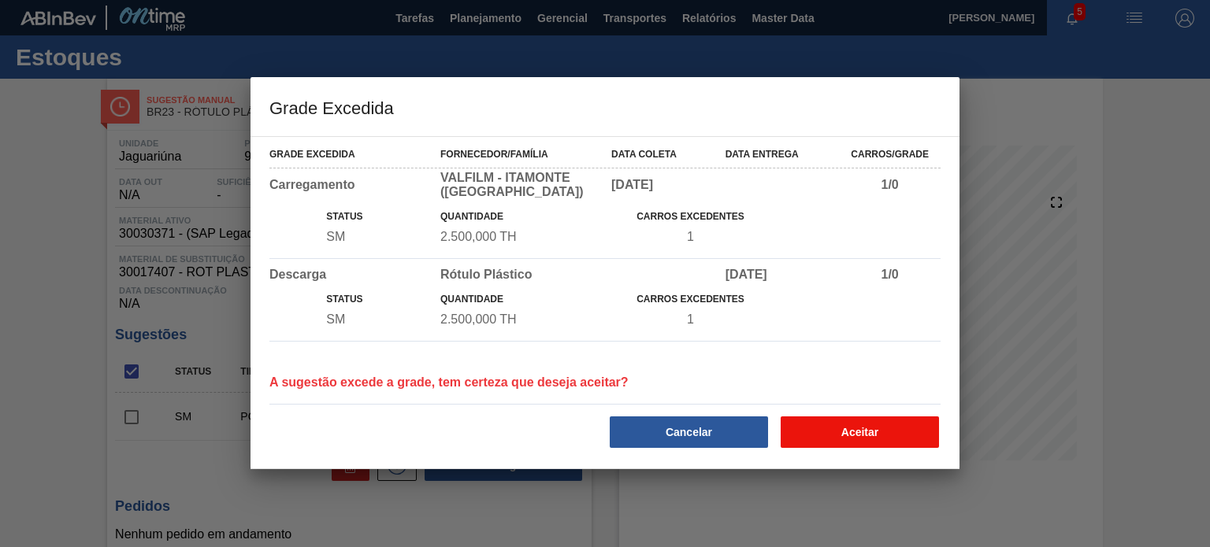
click at [919, 429] on button "Aceitar" at bounding box center [860, 433] width 158 height 32
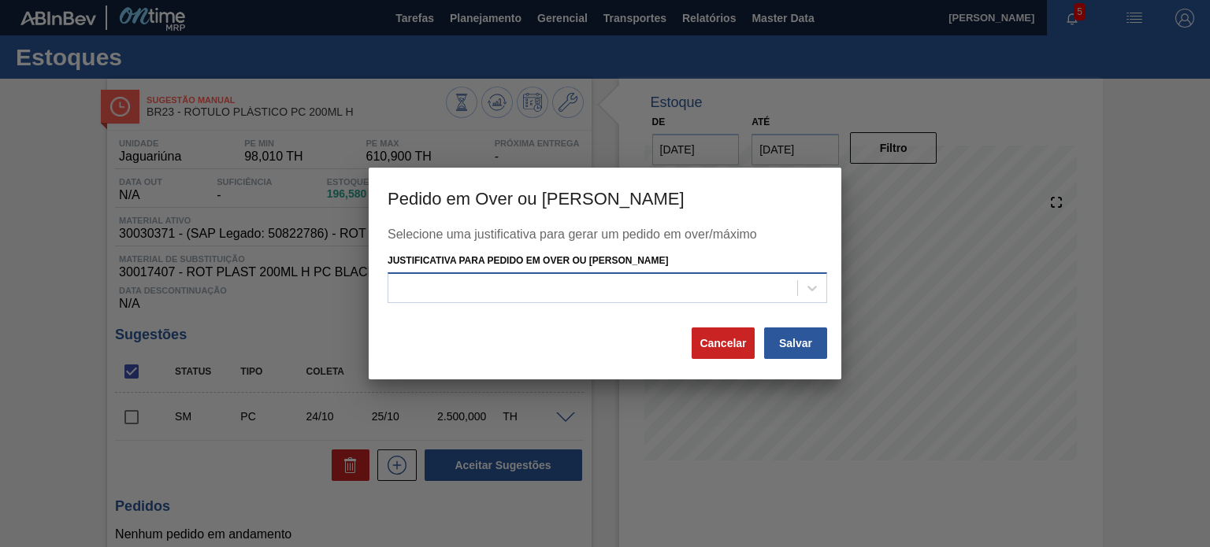
click at [703, 280] on div at bounding box center [592, 287] width 409 height 23
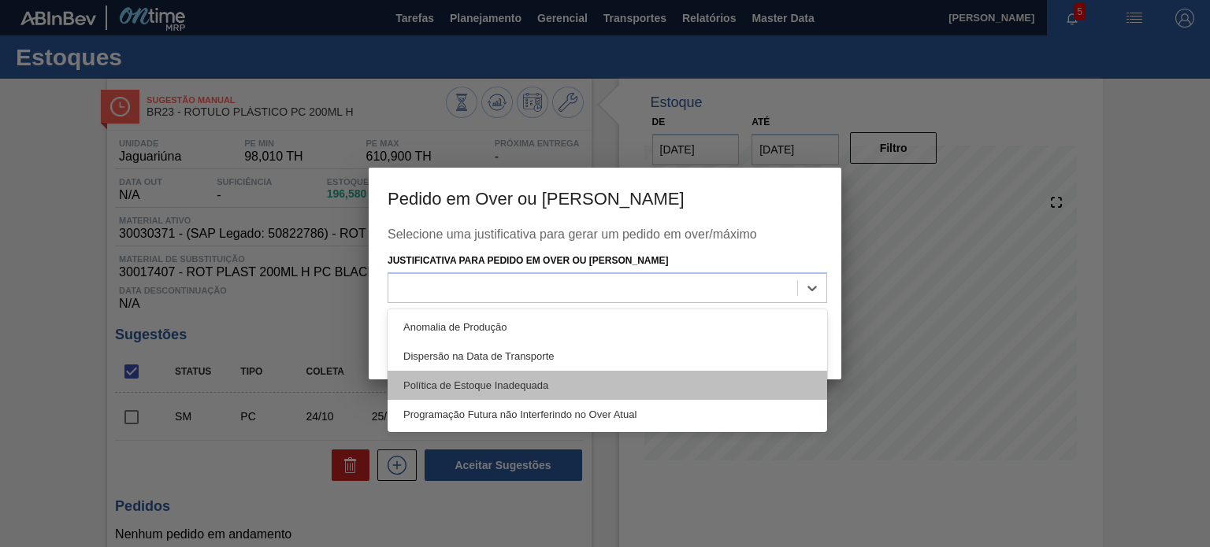
click at [533, 380] on div "Política de Estoque Inadequada" at bounding box center [608, 385] width 440 height 29
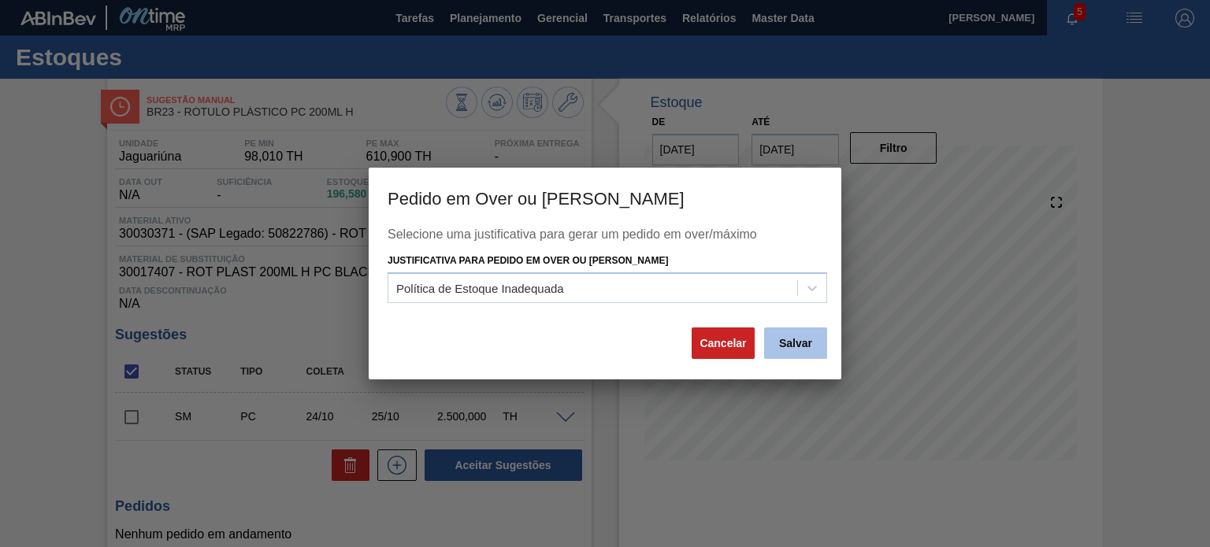
click at [818, 338] on button "Salvar" at bounding box center [795, 344] width 63 height 32
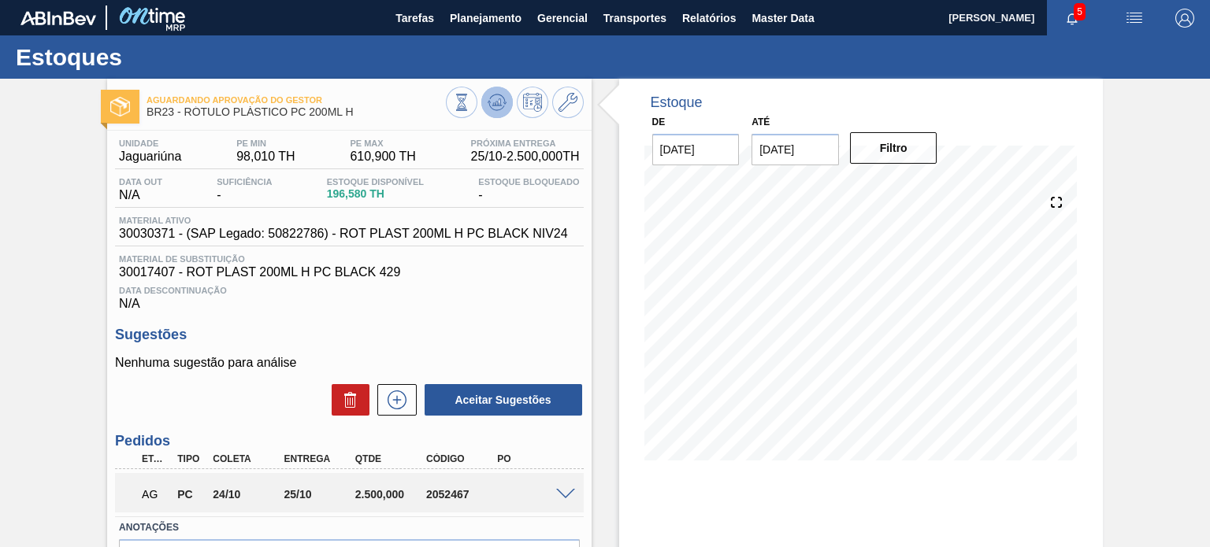
click at [495, 109] on icon at bounding box center [497, 102] width 19 height 19
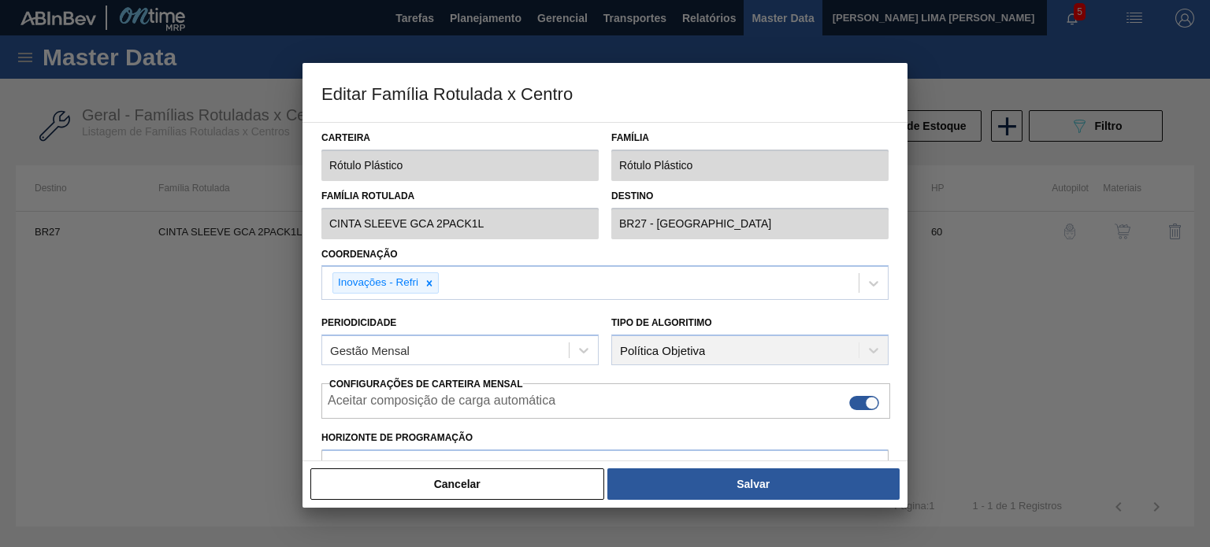
scroll to position [381, 0]
